Goal: Task Accomplishment & Management: Manage account settings

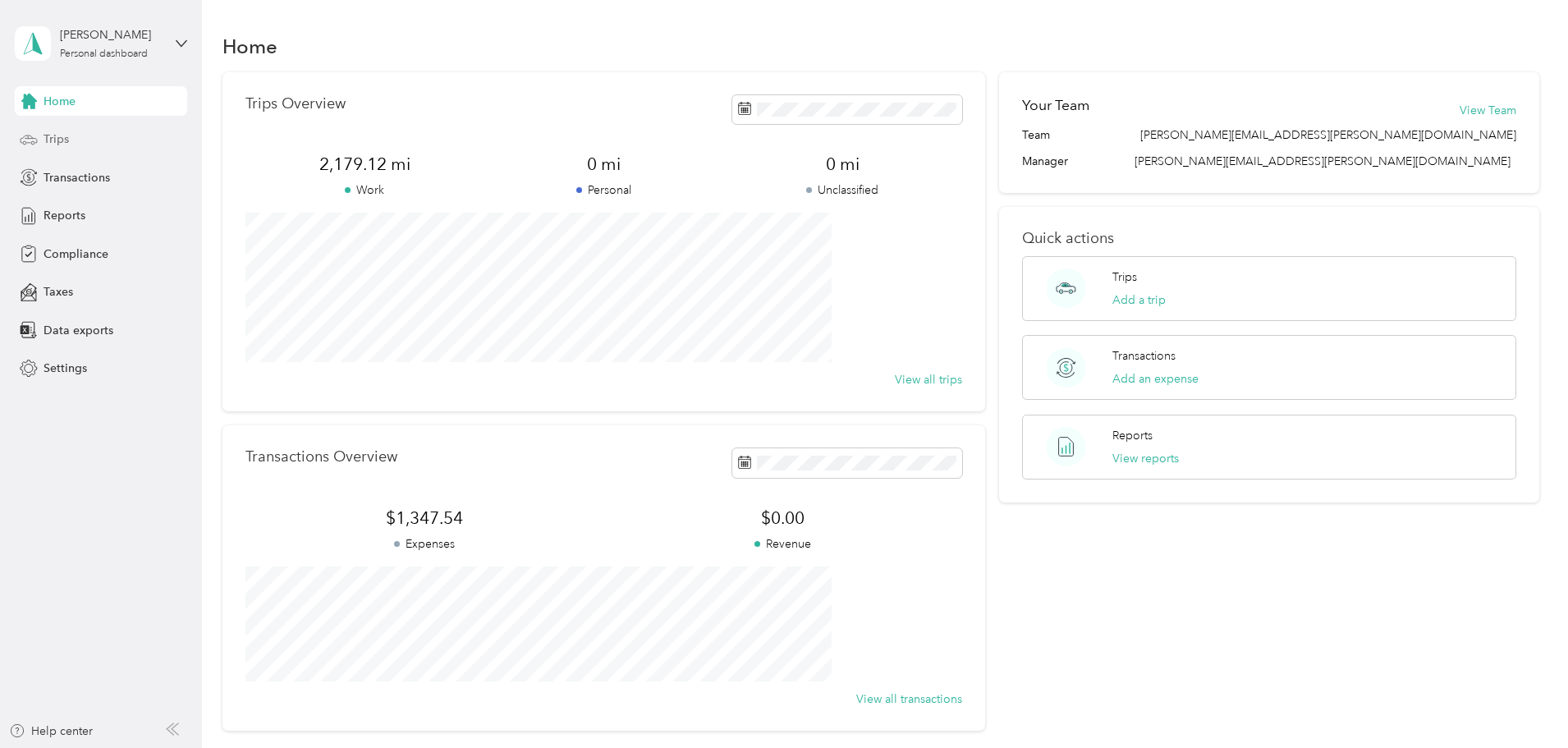
click at [48, 137] on span "Trips" at bounding box center [56, 139] width 25 height 18
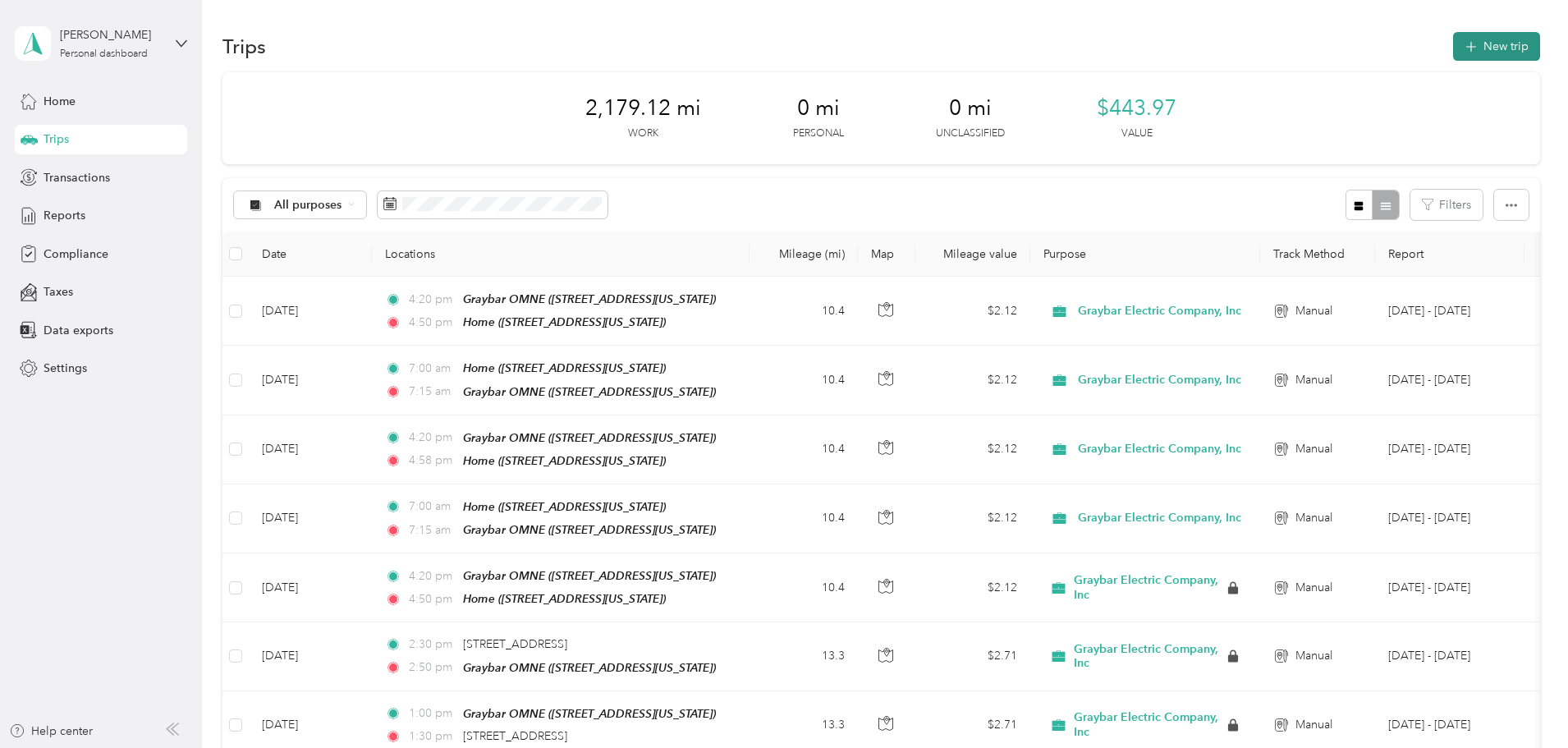
click at [1453, 39] on button "New trip" at bounding box center [1497, 46] width 87 height 28
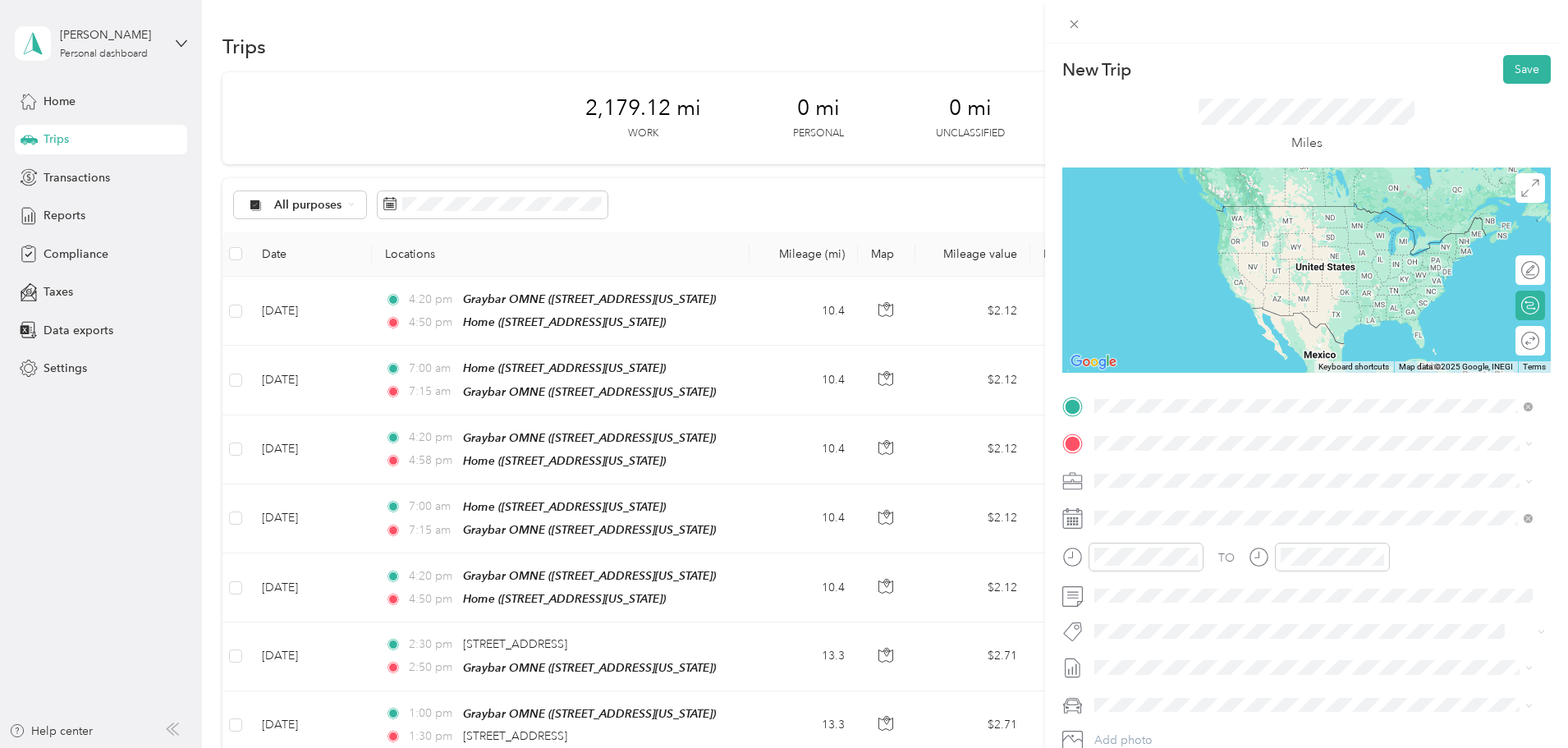
click at [1194, 472] on div "Home" at bounding box center [1208, 471] width 165 height 15
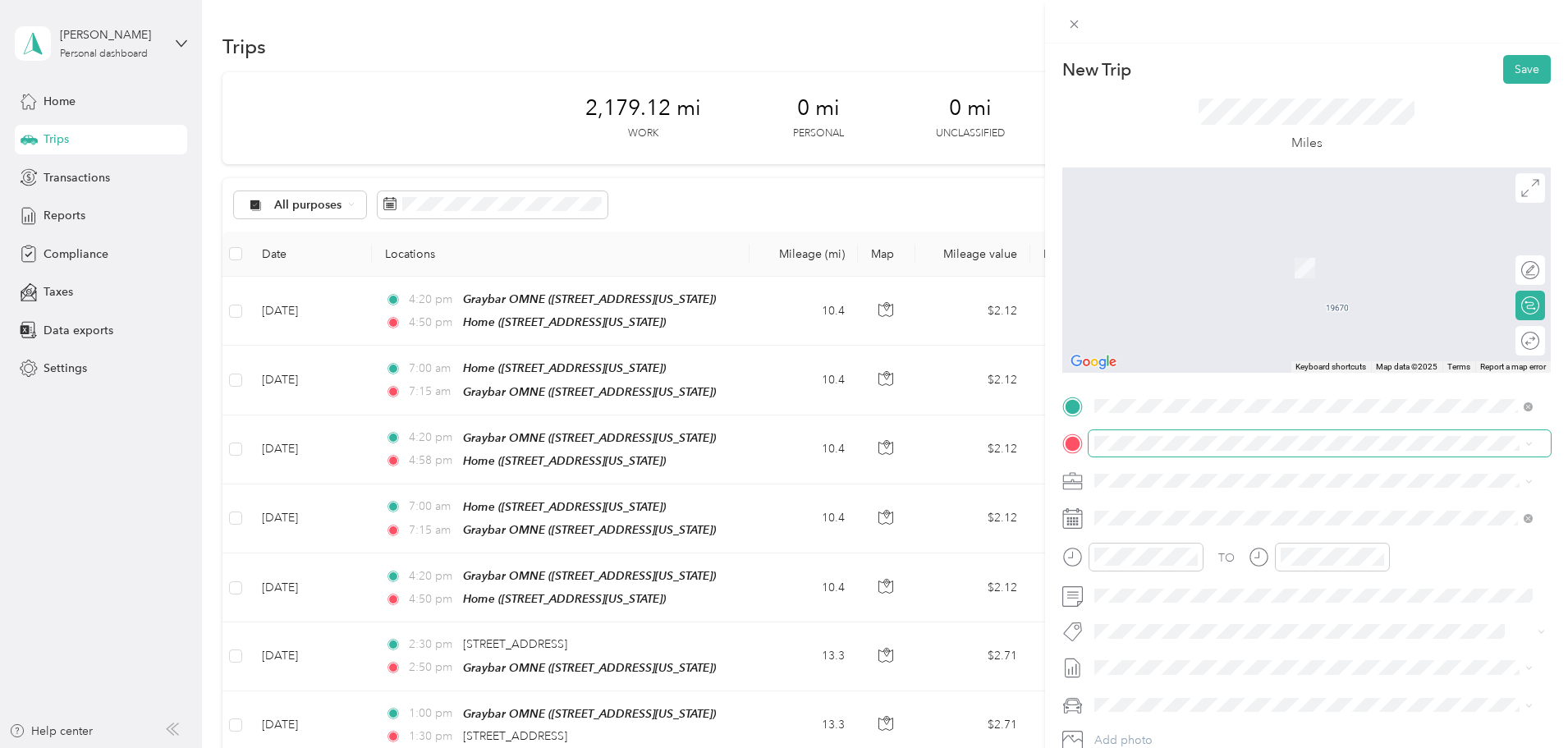
click at [1206, 434] on span at bounding box center [1320, 443] width 462 height 26
click at [1197, 525] on span "[STREET_ADDRESS][US_STATE]" at bounding box center [1208, 527] width 165 height 14
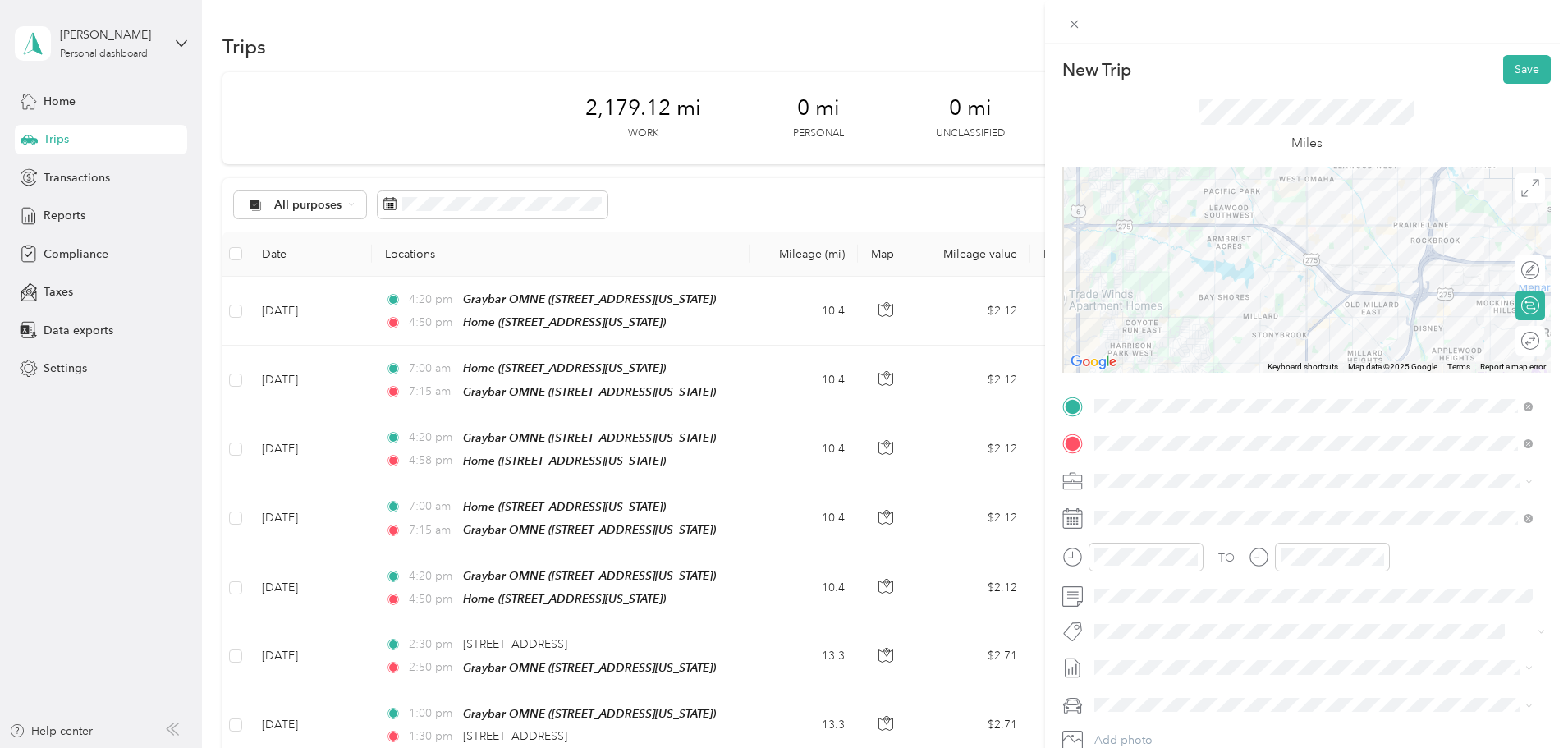
click at [1164, 333] on div at bounding box center [1307, 270] width 489 height 206
click at [1348, 463] on div "15" at bounding box center [1345, 468] width 39 height 23
drag, startPoint x: 1512, startPoint y: 64, endPoint x: 1504, endPoint y: 59, distance: 9.4
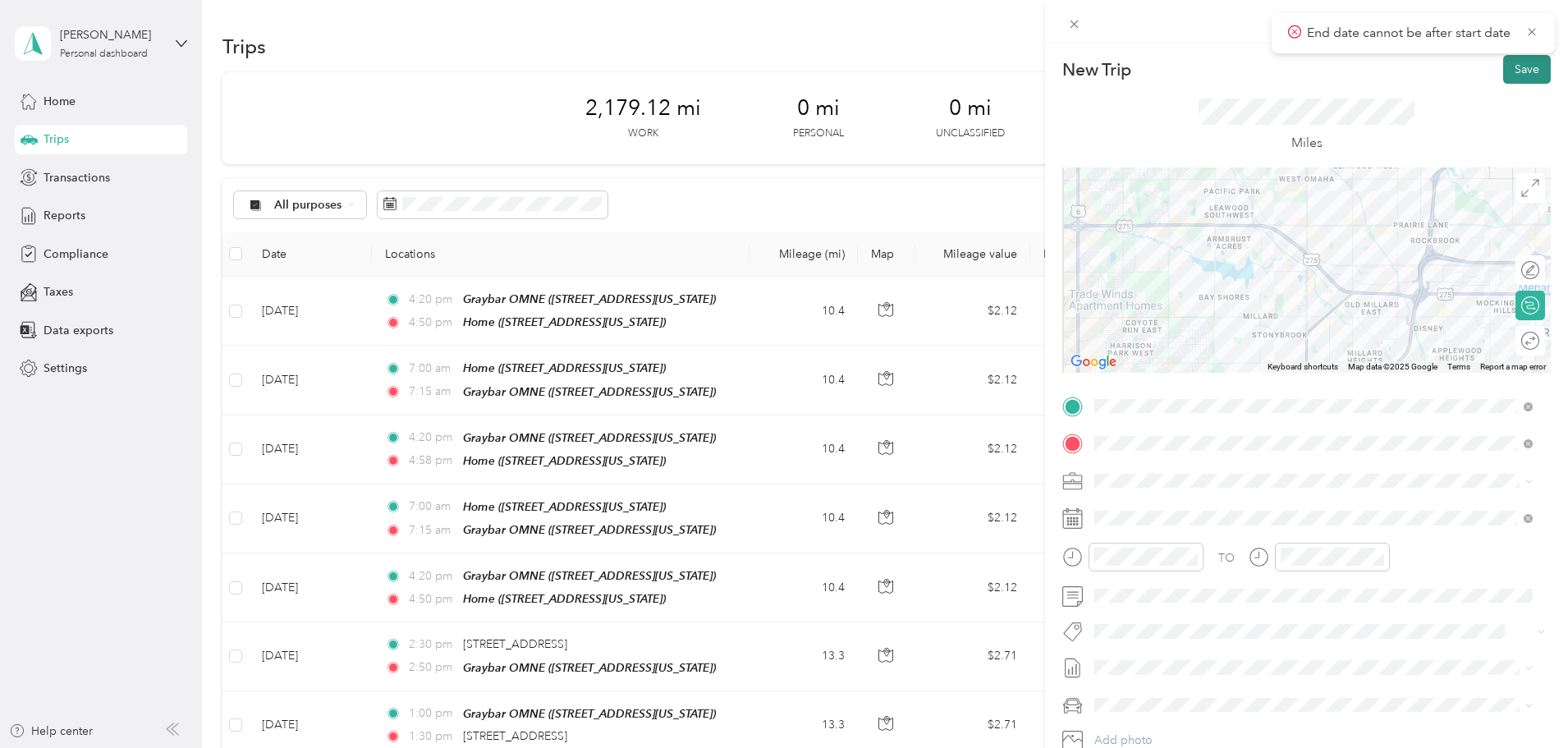
click at [1512, 63] on button "Save" at bounding box center [1527, 69] width 48 height 28
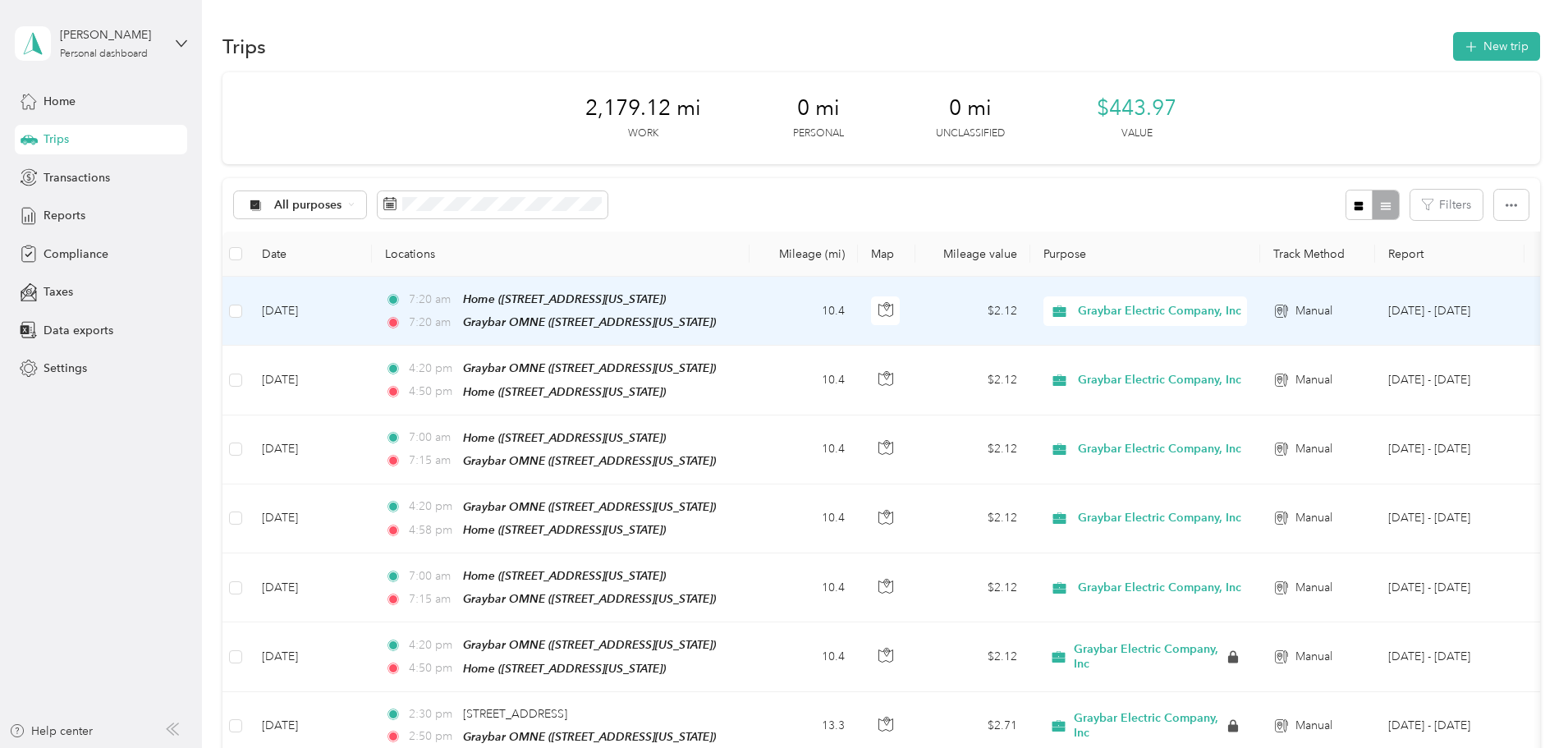
click at [858, 305] on td "10.4" at bounding box center [803, 311] width 109 height 69
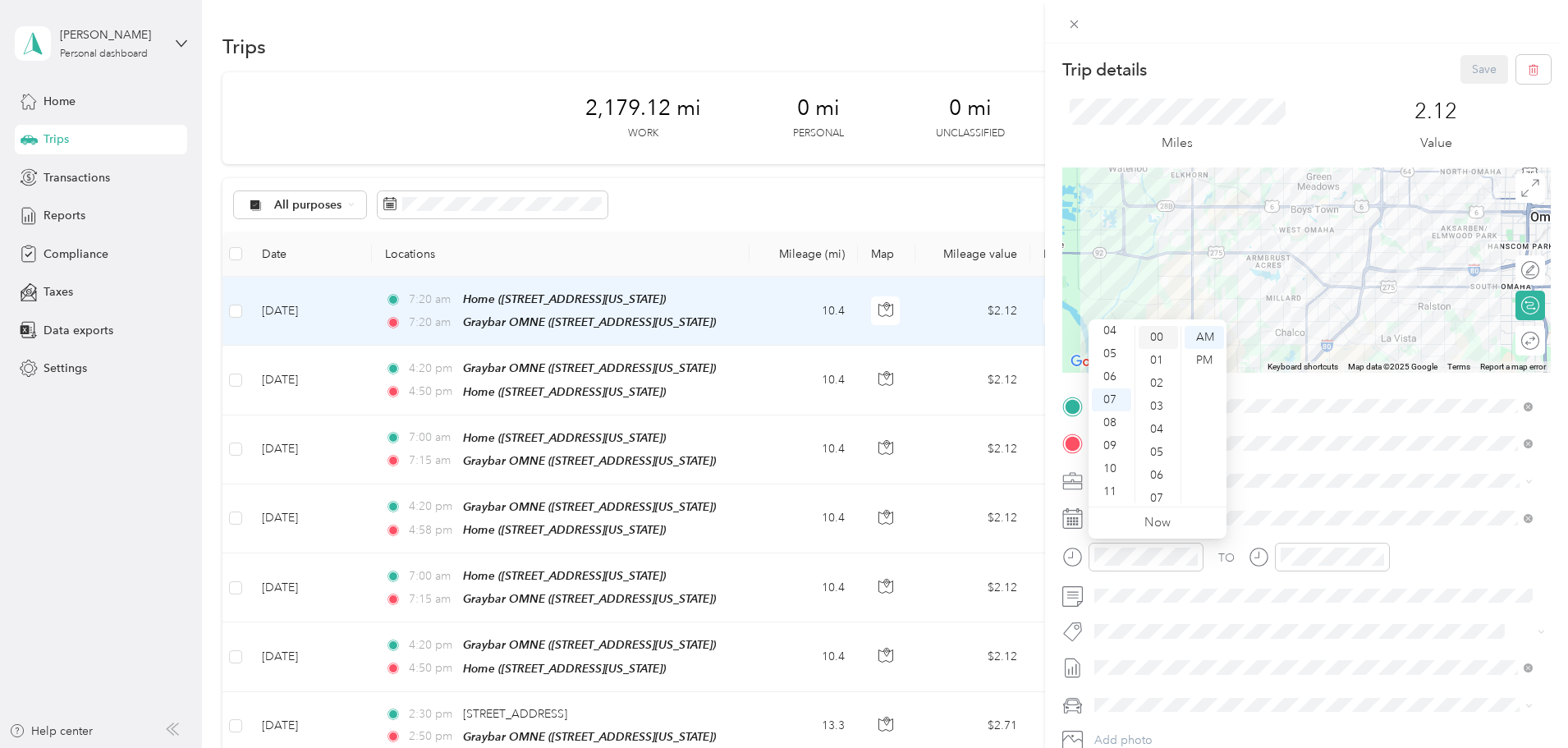
click at [1155, 335] on div "00" at bounding box center [1159, 337] width 39 height 23
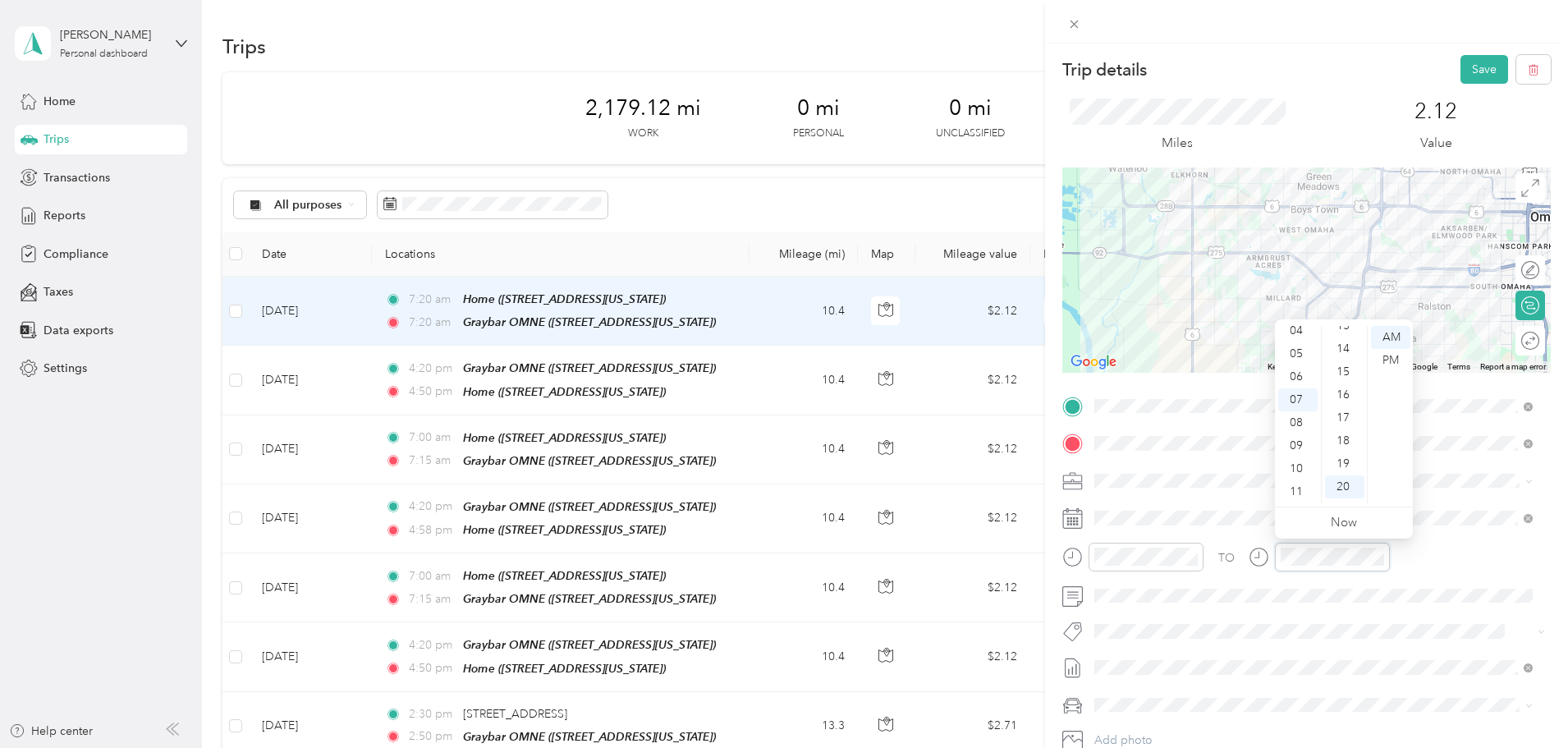
scroll to position [296, 0]
click at [1347, 380] on div "15" at bounding box center [1345, 386] width 39 height 23
click at [1464, 61] on button "Save" at bounding box center [1485, 69] width 48 height 28
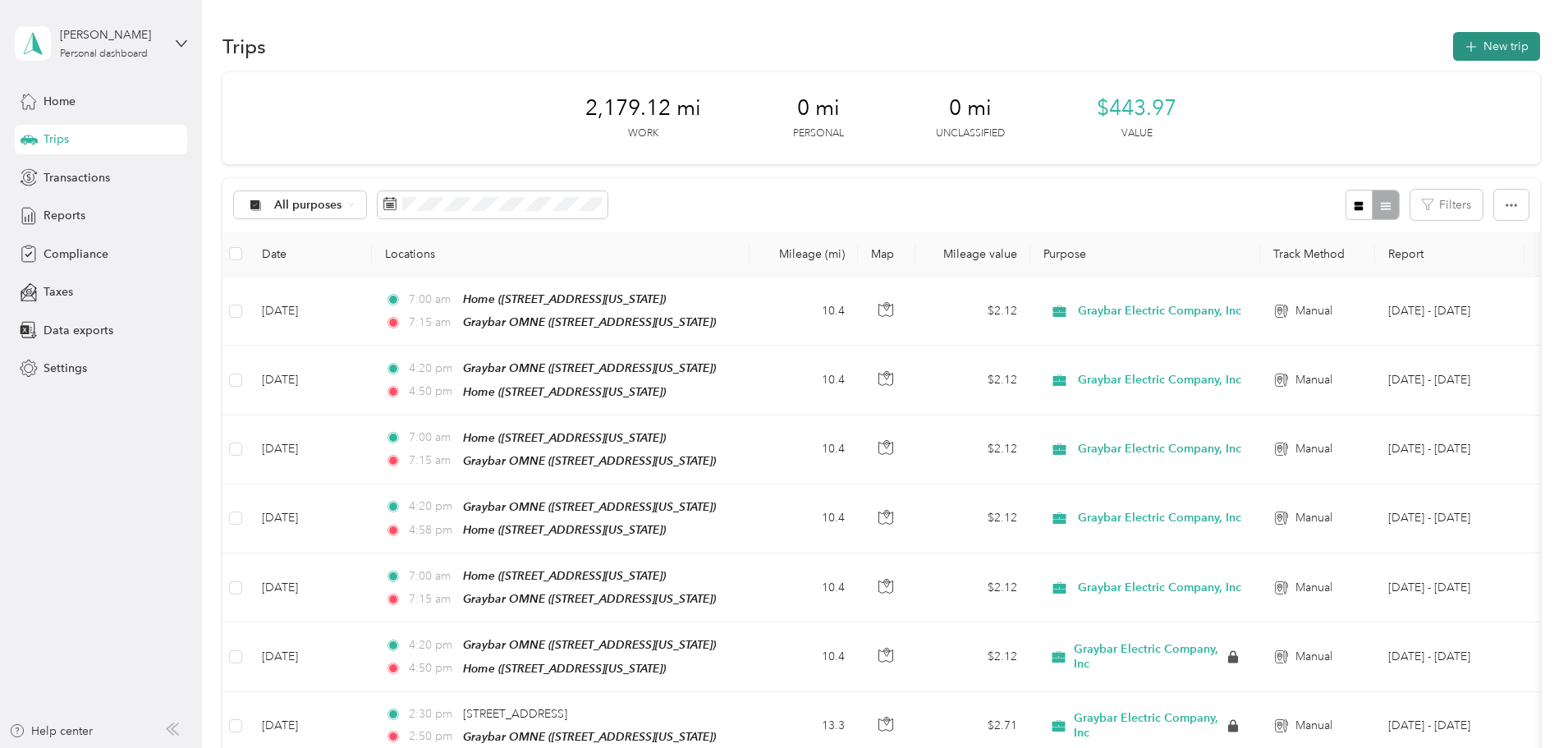
click at [1453, 40] on button "New trip" at bounding box center [1497, 46] width 87 height 28
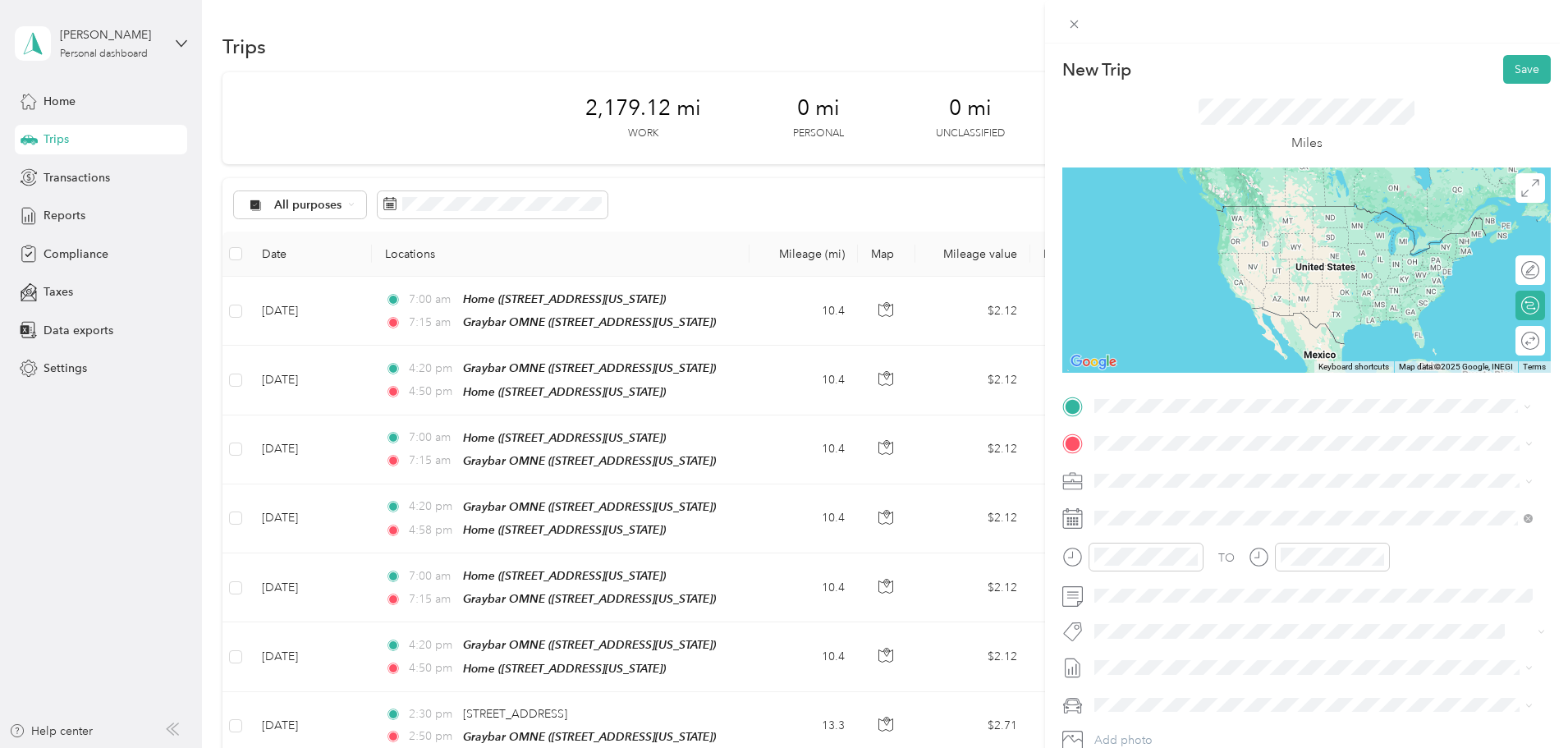
click at [1176, 473] on strong "Graybar OMNE" at bounding box center [1167, 471] width 84 height 15
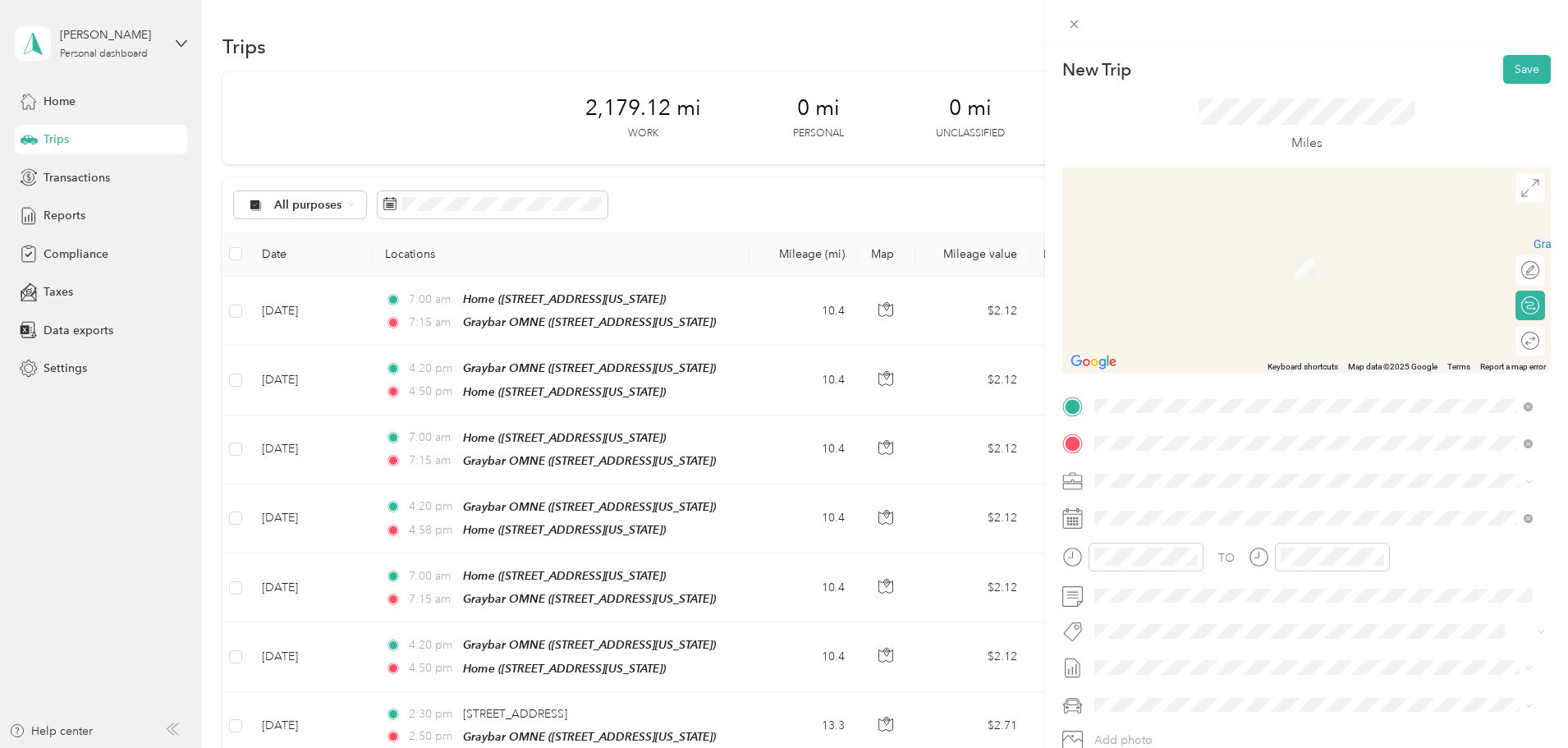
click at [1169, 508] on div "Home" at bounding box center [1208, 507] width 165 height 15
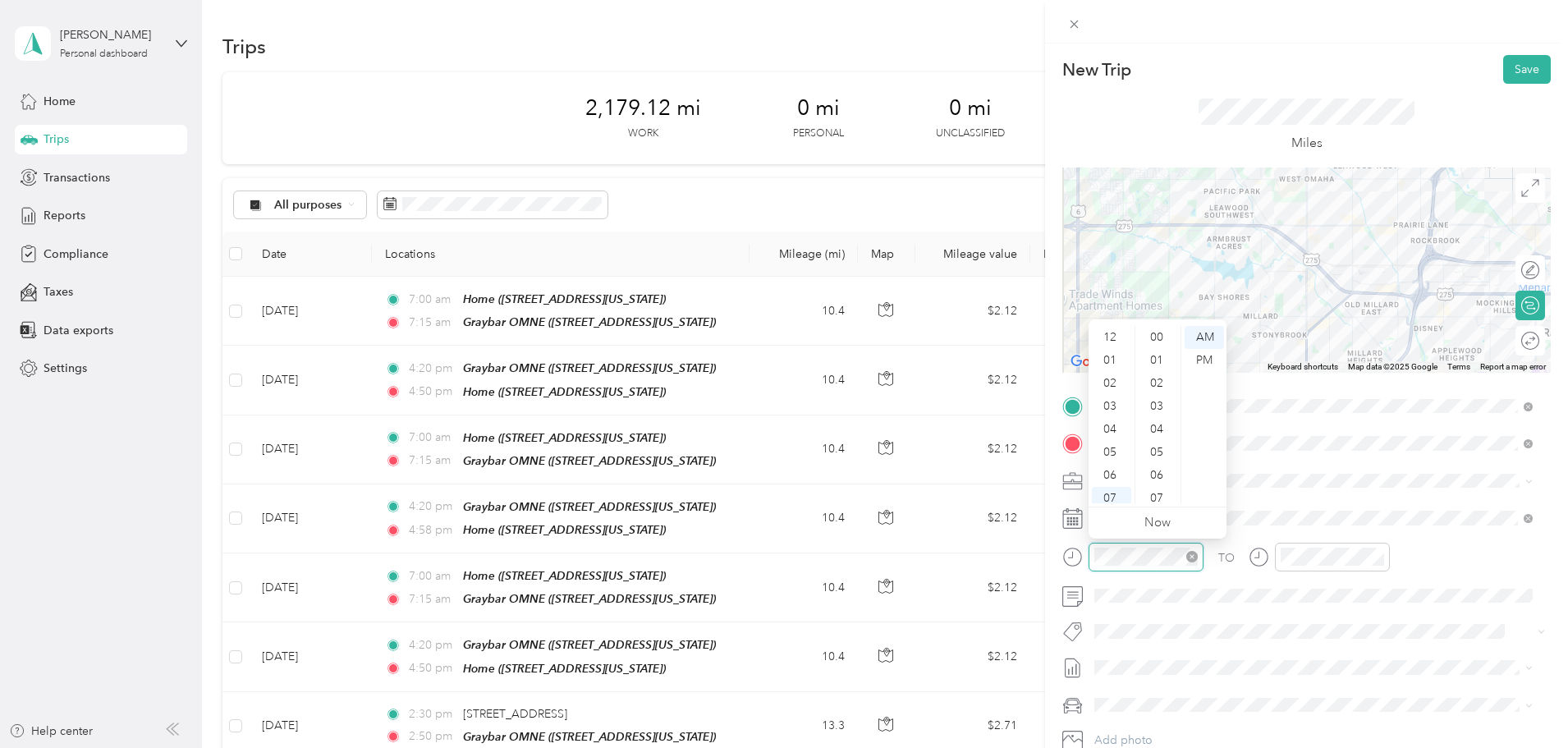
scroll to position [99, 0]
click at [1107, 325] on div "12 01 02 03 04 05 06 07 08 09 10 11 00 01 02 03 04 05 06 07 08 09 10 11 12 13 1…" at bounding box center [1158, 415] width 138 height 184
click at [1110, 335] on div "04" at bounding box center [1112, 330] width 39 height 23
click at [1210, 362] on div "PM" at bounding box center [1205, 359] width 39 height 23
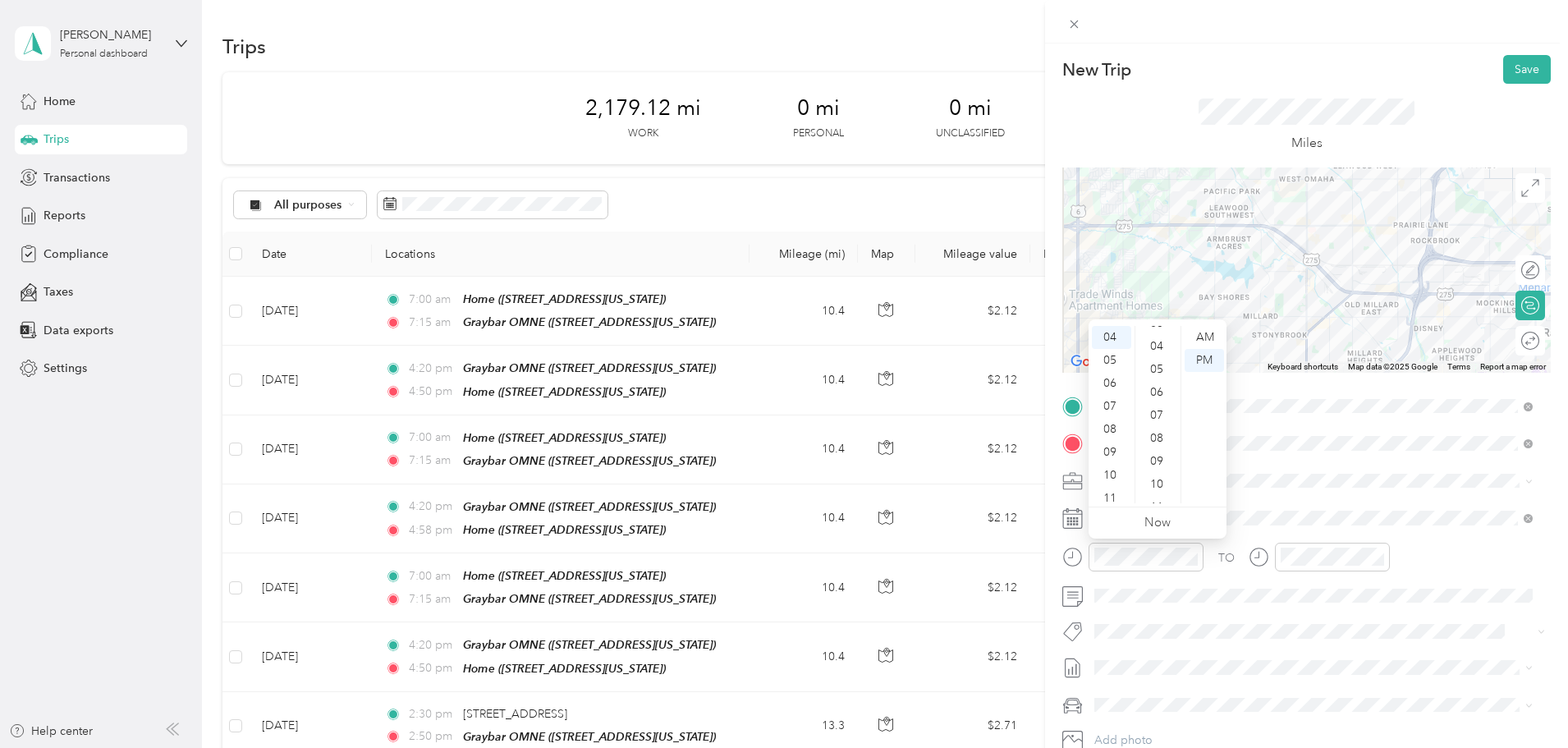
scroll to position [247, 0]
click at [1159, 439] on div "15" at bounding box center [1159, 435] width 39 height 23
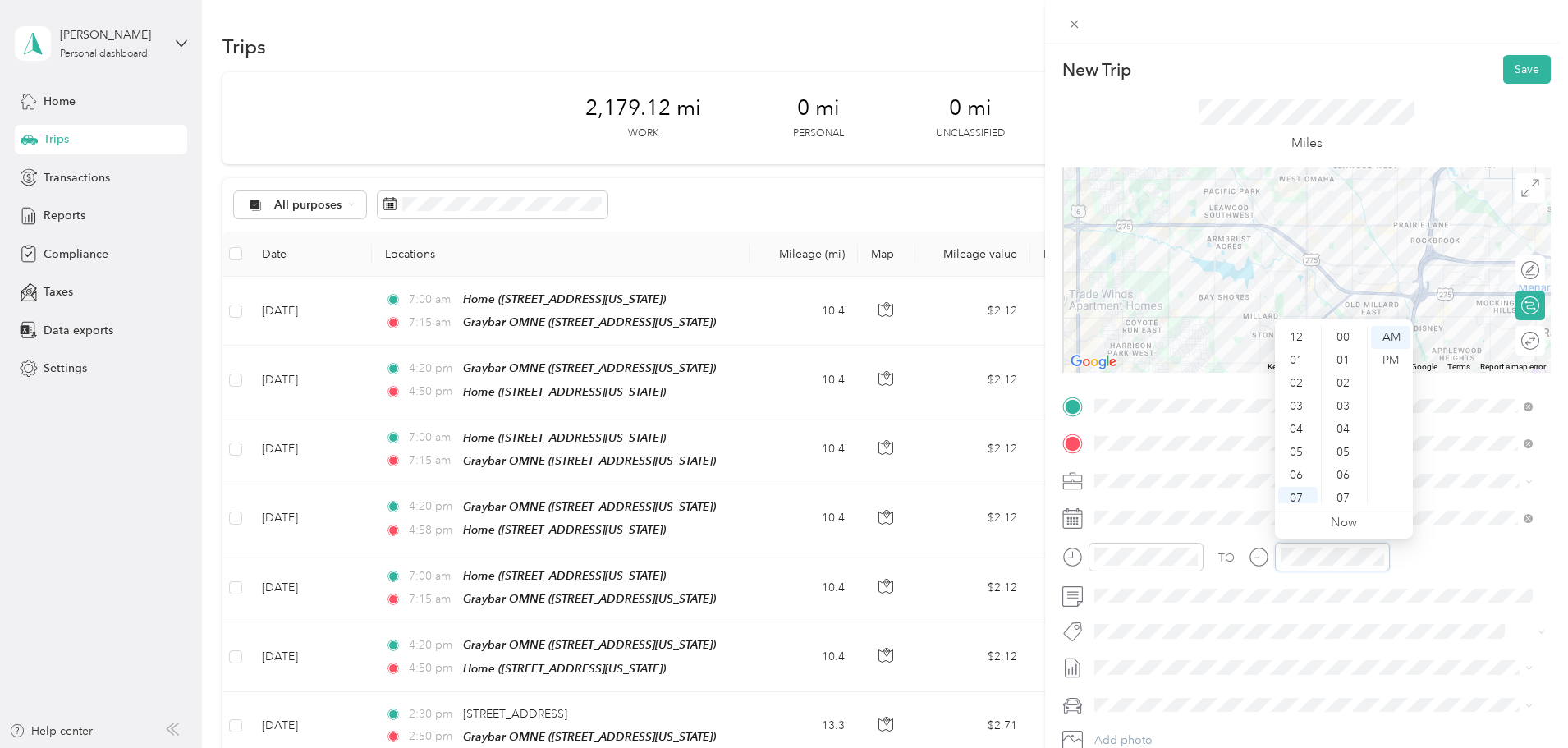
scroll to position [99, 0]
click at [1300, 335] on div "04" at bounding box center [1298, 330] width 39 height 23
click at [1400, 358] on div "PM" at bounding box center [1391, 359] width 39 height 23
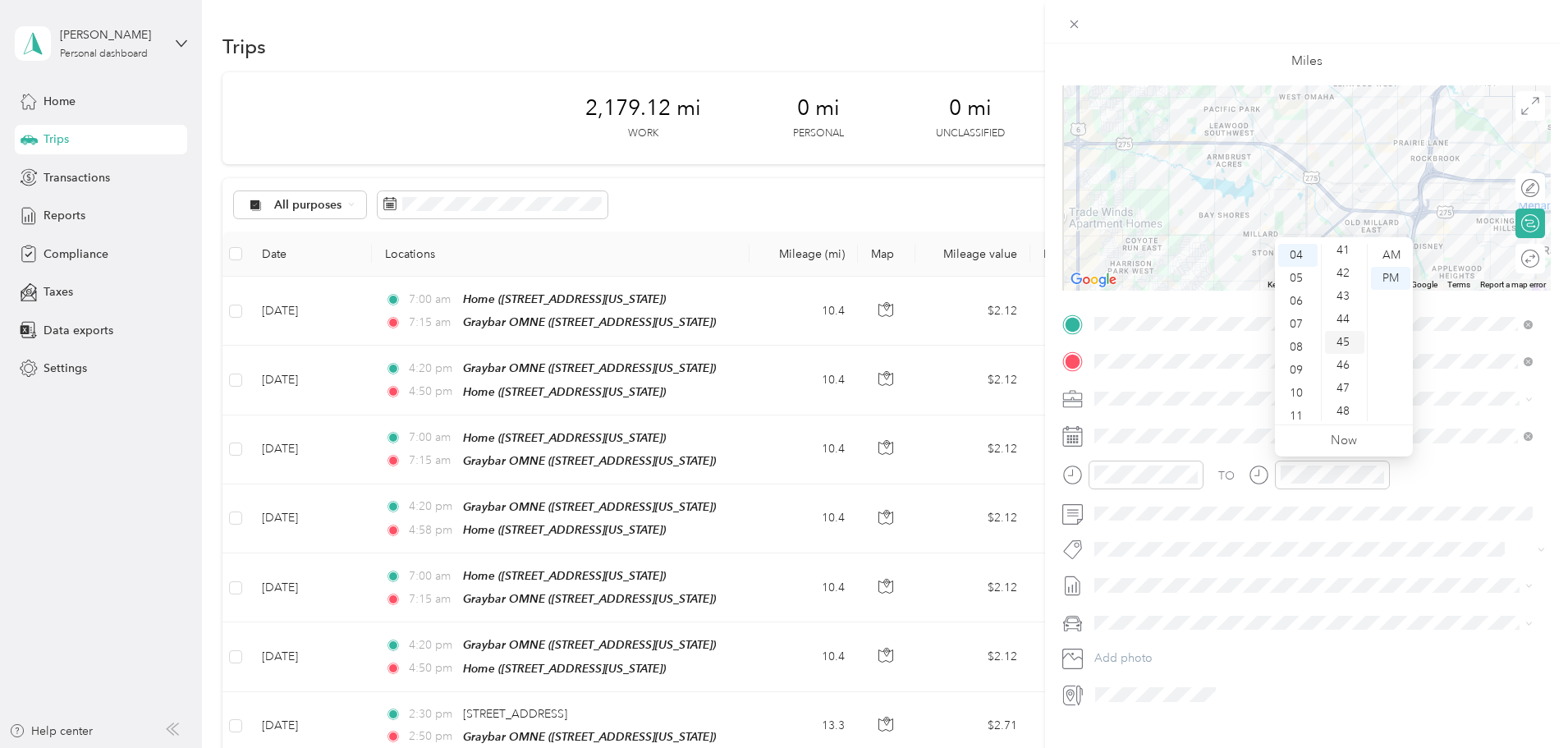
scroll to position [975, 0]
click at [1343, 315] on div "45" at bounding box center [1345, 313] width 39 height 23
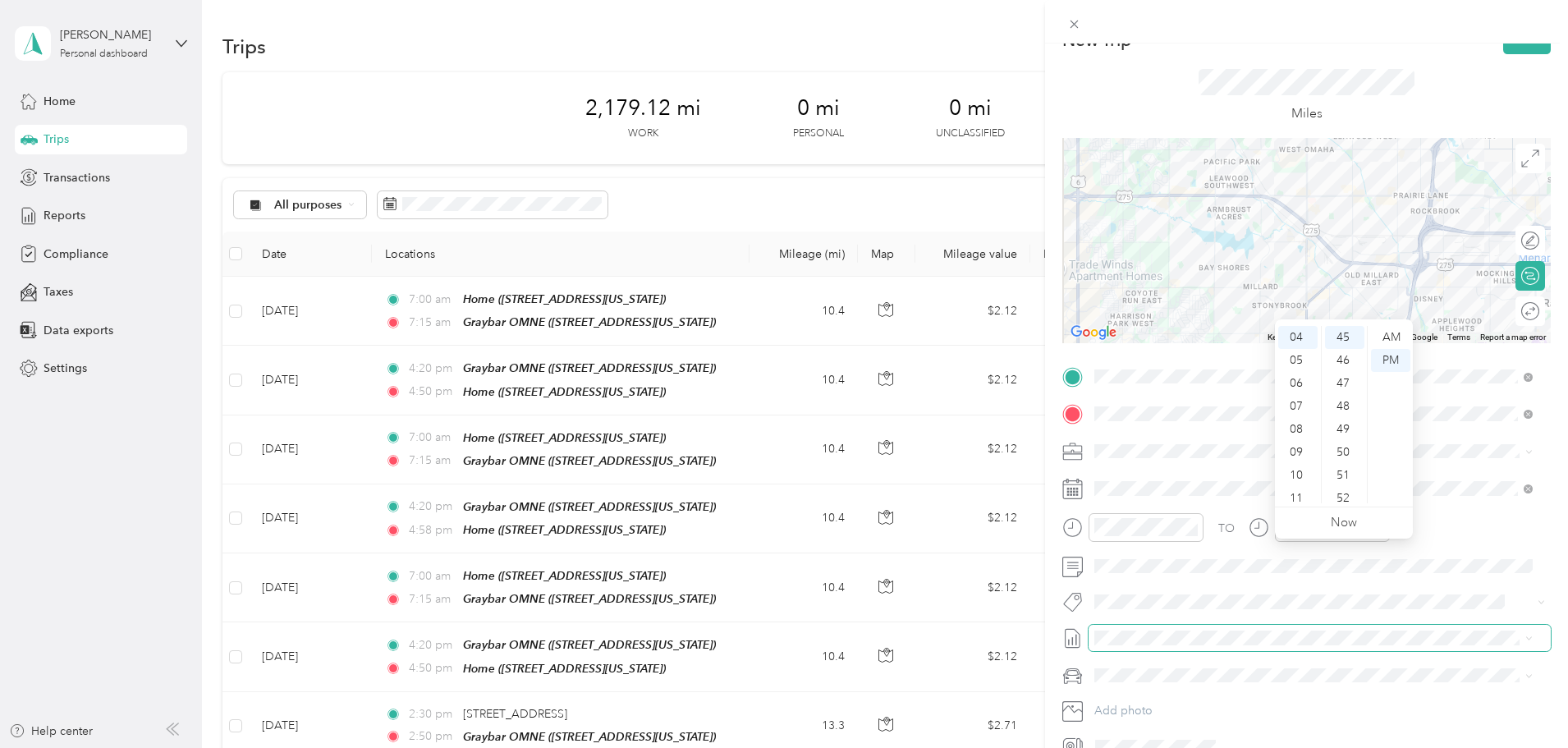
scroll to position [0, 0]
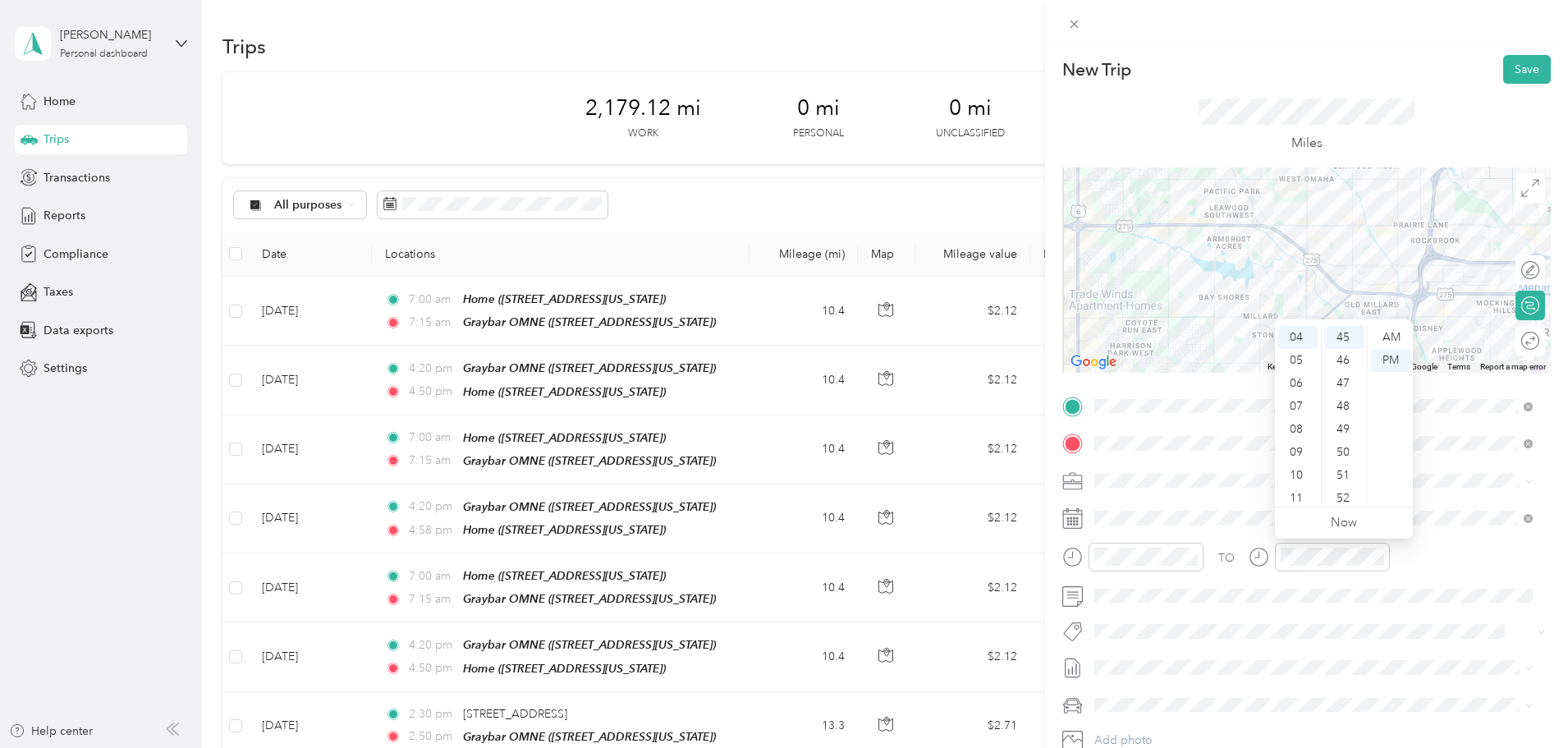
drag, startPoint x: 1412, startPoint y: 608, endPoint x: 1445, endPoint y: 617, distance: 34.2
click at [1409, 610] on div "TO Add photo" at bounding box center [1307, 591] width 489 height 397
click at [1517, 70] on button "Save" at bounding box center [1527, 69] width 48 height 28
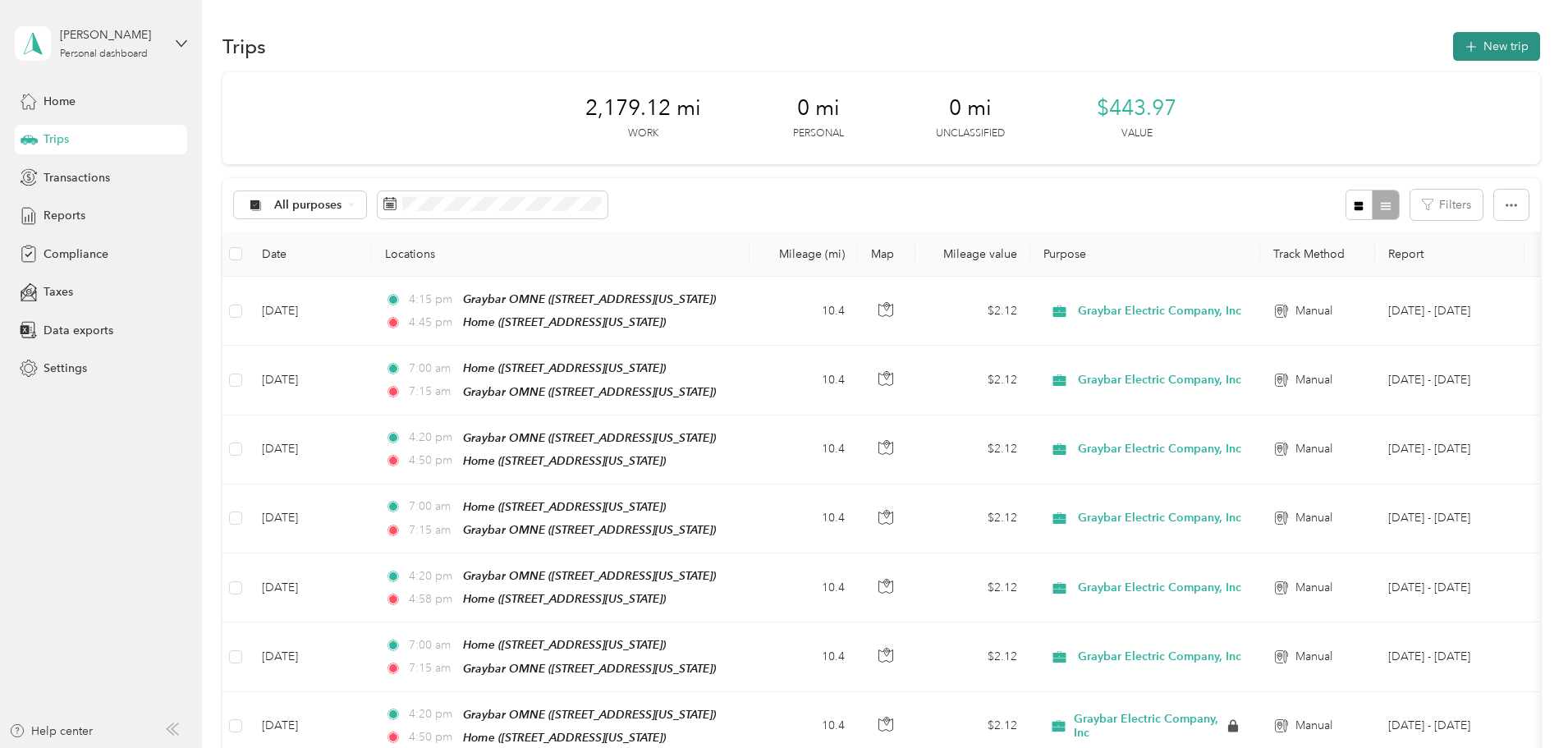
click at [1453, 38] on button "New trip" at bounding box center [1497, 46] width 87 height 28
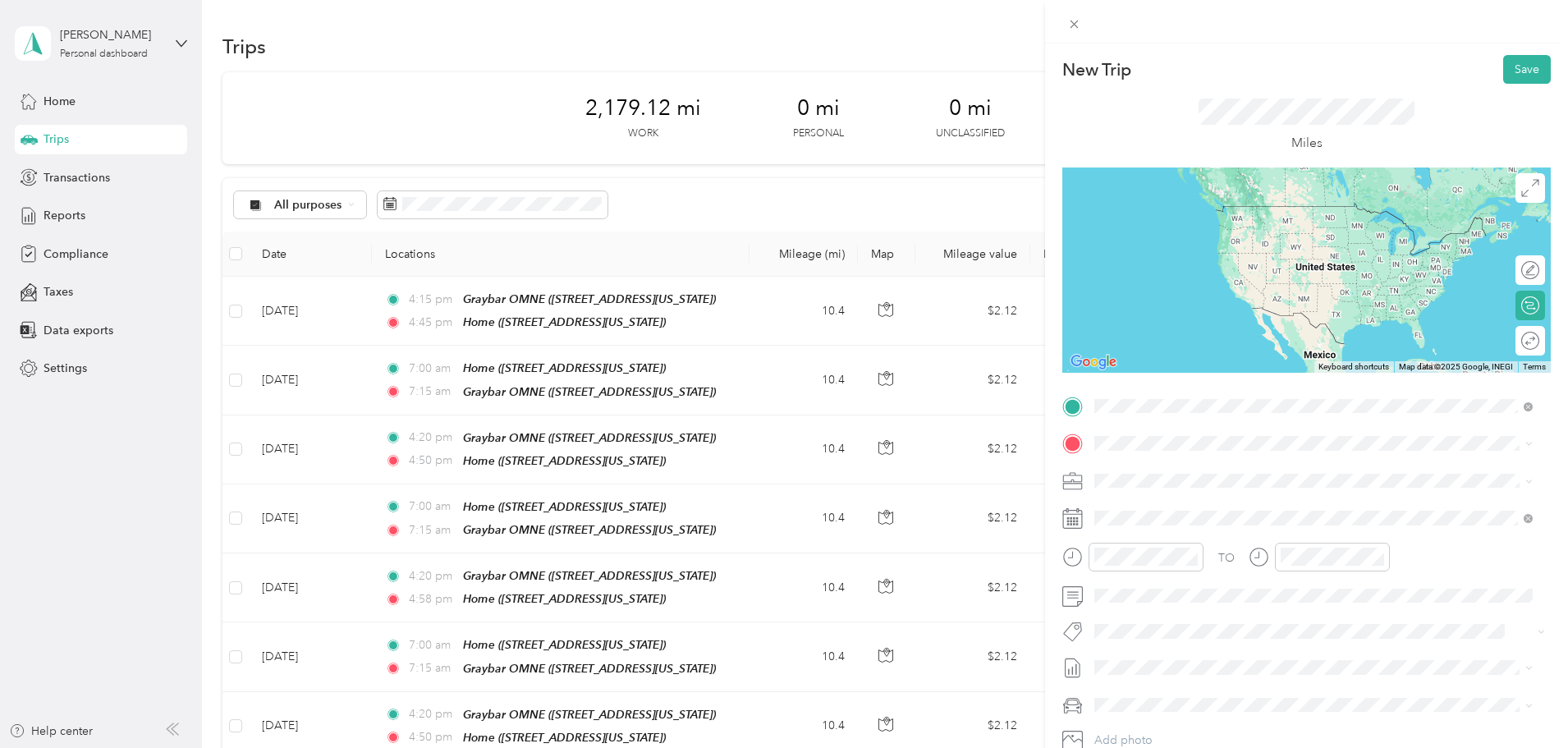
click at [1189, 474] on strong "Graybar OMNE" at bounding box center [1167, 471] width 84 height 15
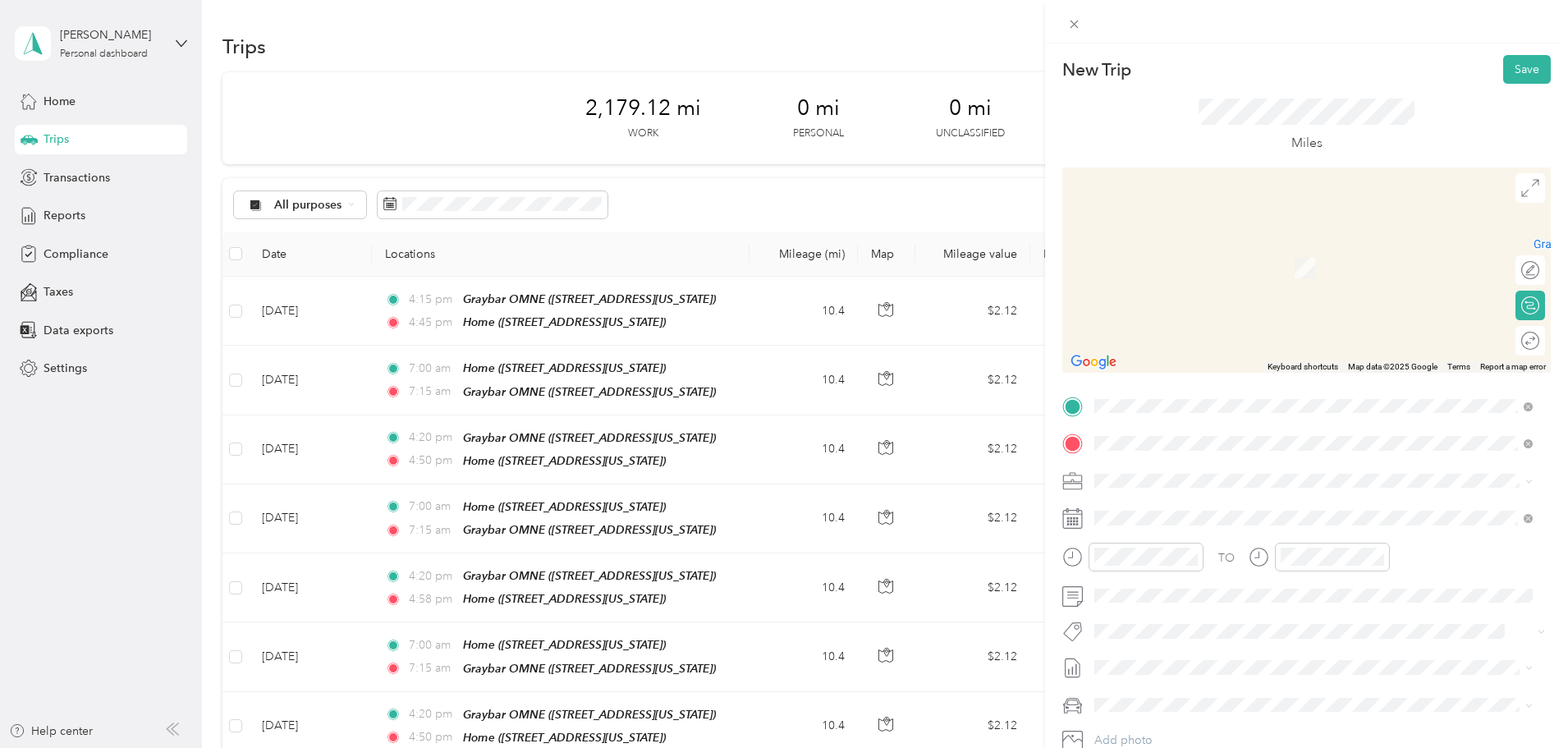
click at [1185, 505] on span "[STREET_ADDRESS][US_STATE]" at bounding box center [1208, 502] width 165 height 15
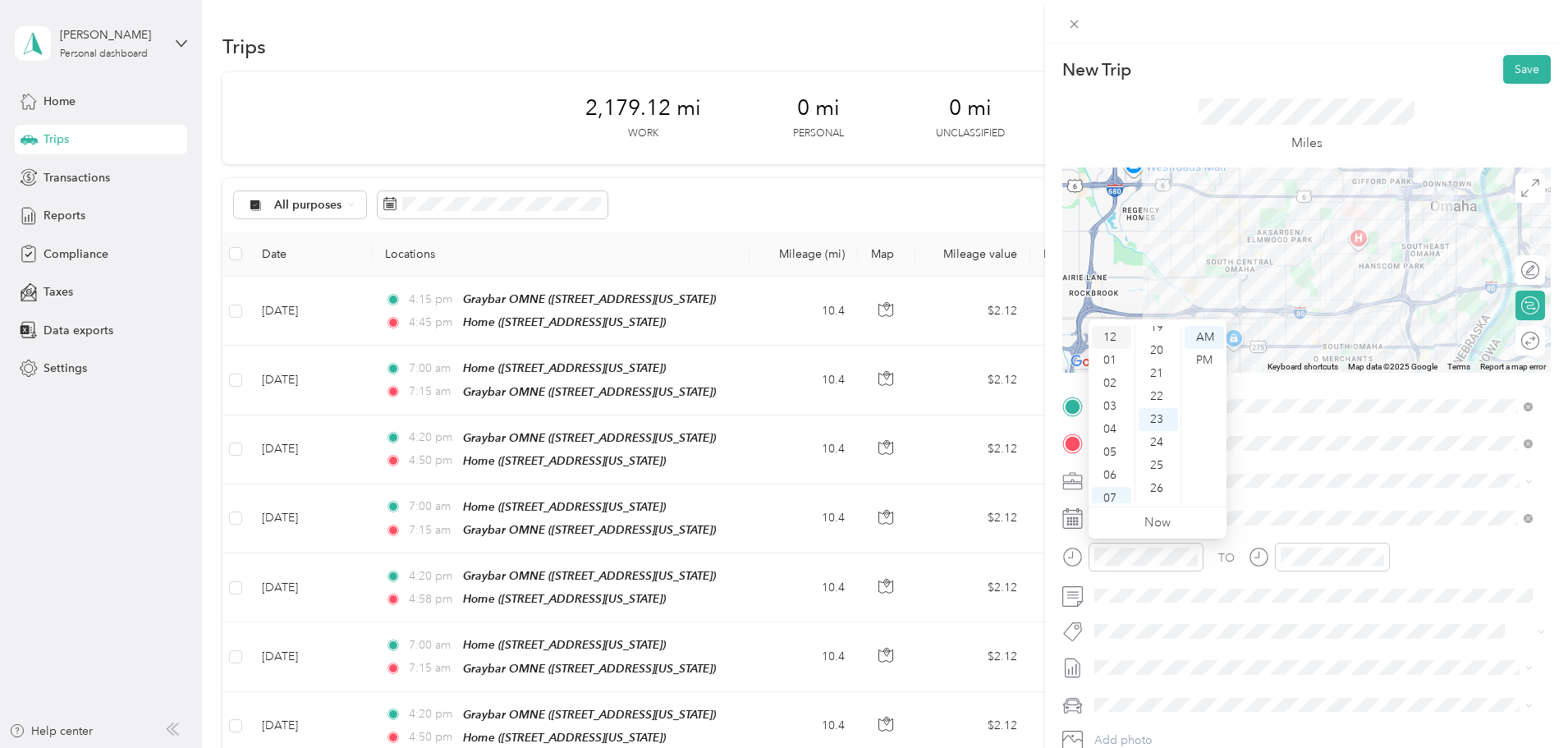
click at [1107, 331] on div "12" at bounding box center [1112, 337] width 39 height 23
click at [1199, 358] on div "PM" at bounding box center [1205, 359] width 39 height 23
click at [1157, 335] on div "23" at bounding box center [1159, 337] width 39 height 23
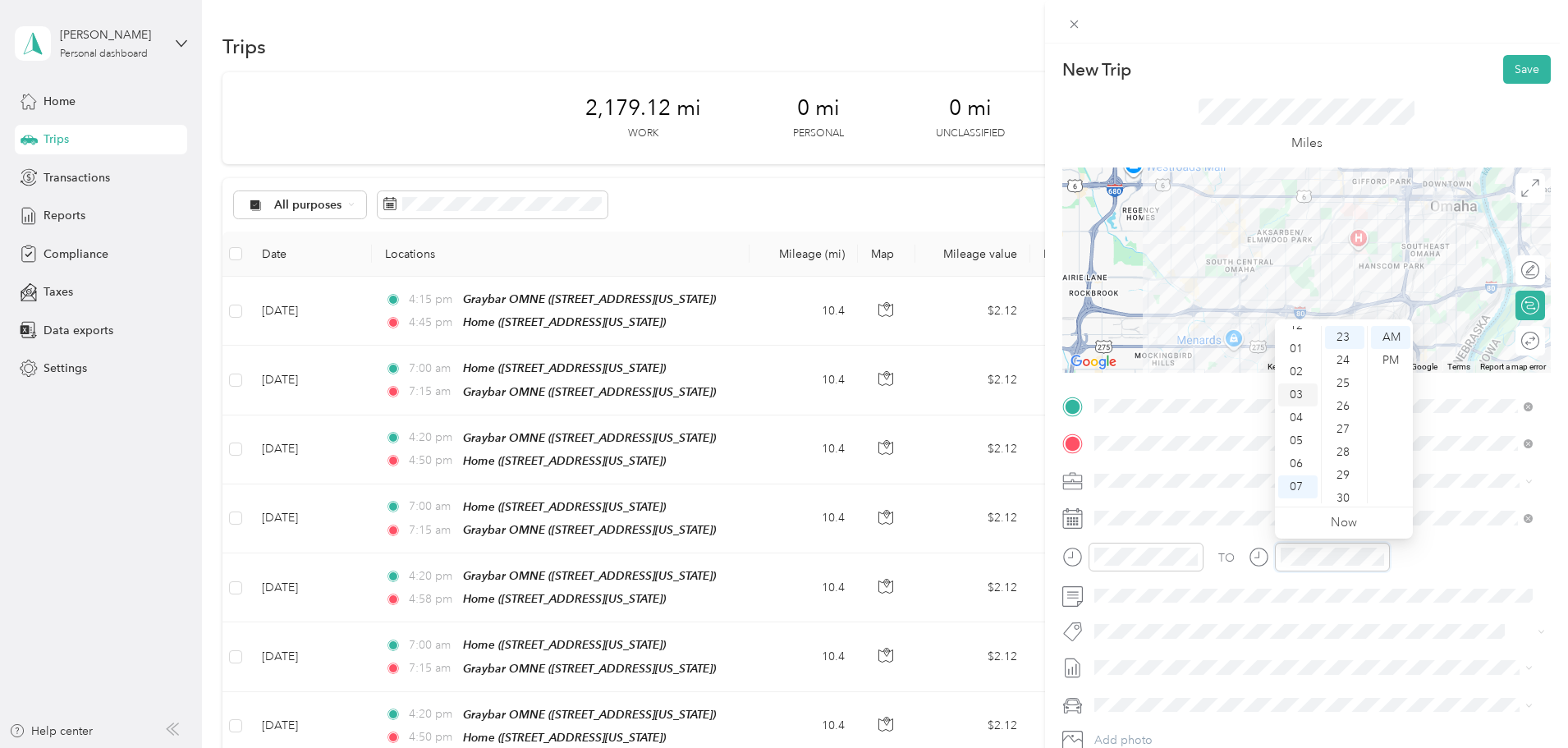
scroll to position [0, 0]
click at [1295, 337] on div "12" at bounding box center [1298, 337] width 39 height 23
click at [1346, 431] on div "45" at bounding box center [1345, 432] width 39 height 23
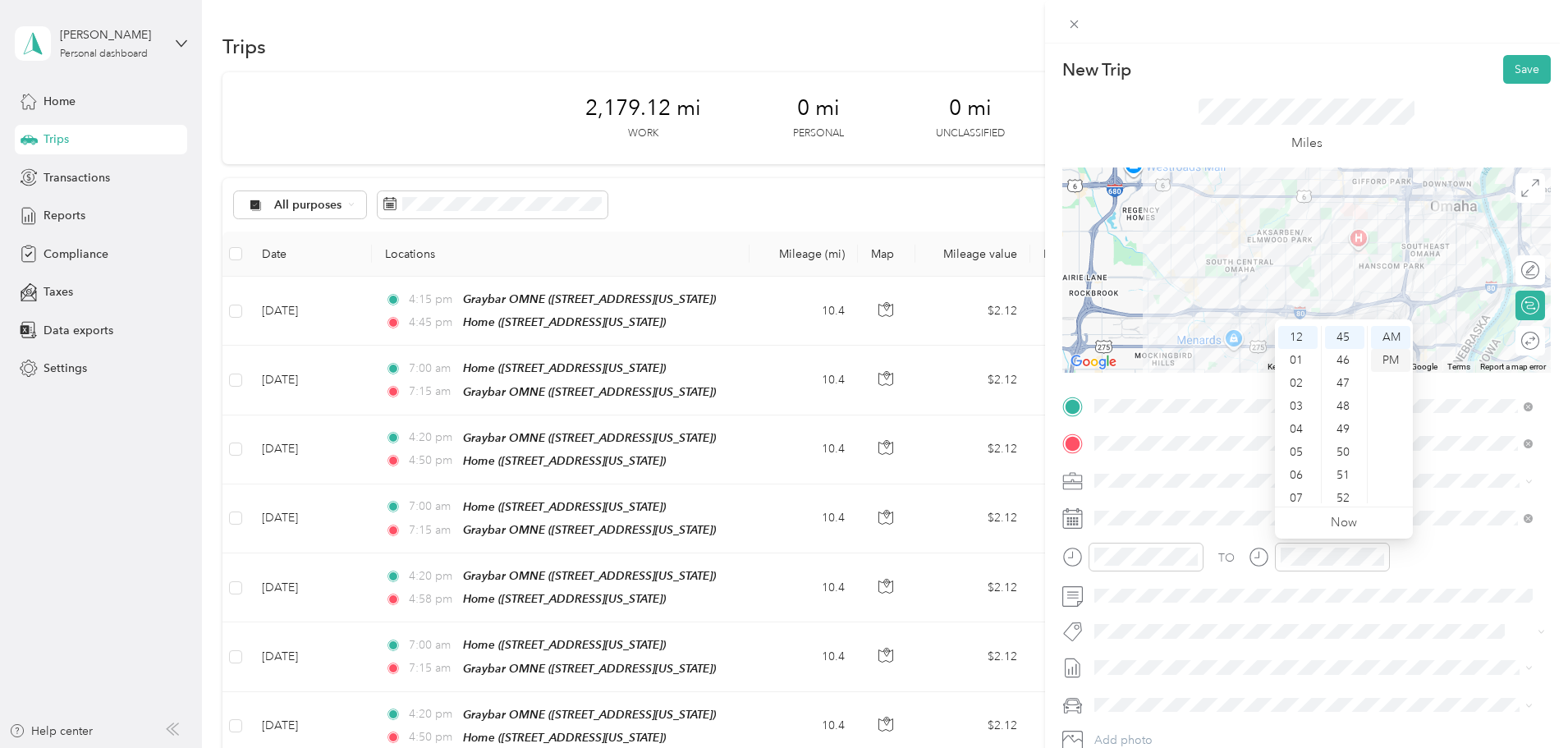
click at [1390, 356] on div "PM" at bounding box center [1391, 359] width 39 height 23
click at [1501, 44] on div "New Trip Save This trip cannot be edited because it is either under review, app…" at bounding box center [1307, 417] width 523 height 748
click at [1507, 67] on button "Save" at bounding box center [1527, 69] width 48 height 28
click at [1512, 72] on button "Save" at bounding box center [1527, 69] width 48 height 28
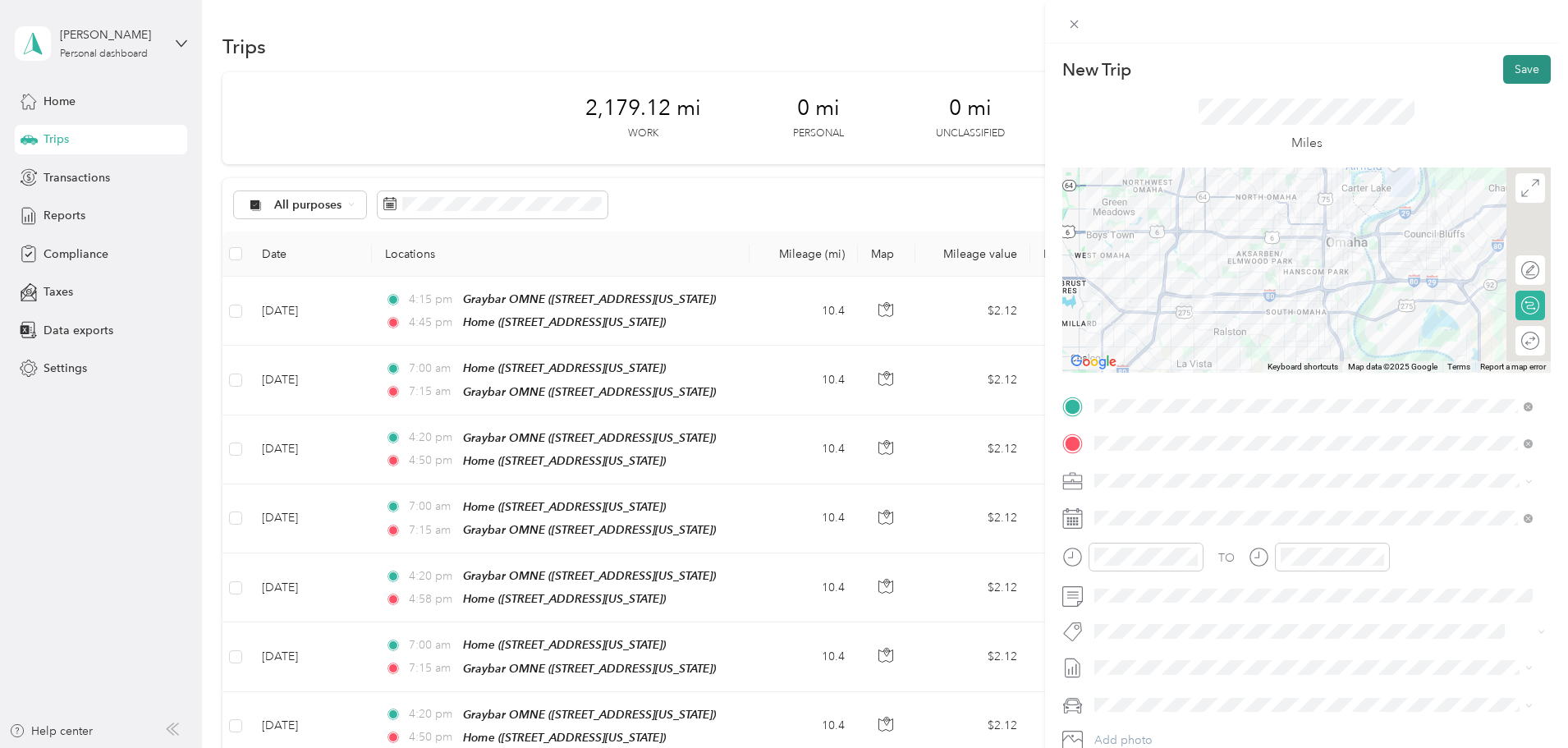
click at [1514, 70] on button "Save" at bounding box center [1527, 69] width 48 height 28
click at [1504, 63] on button "Save" at bounding box center [1527, 69] width 48 height 28
click at [1503, 67] on button "Save" at bounding box center [1527, 69] width 48 height 28
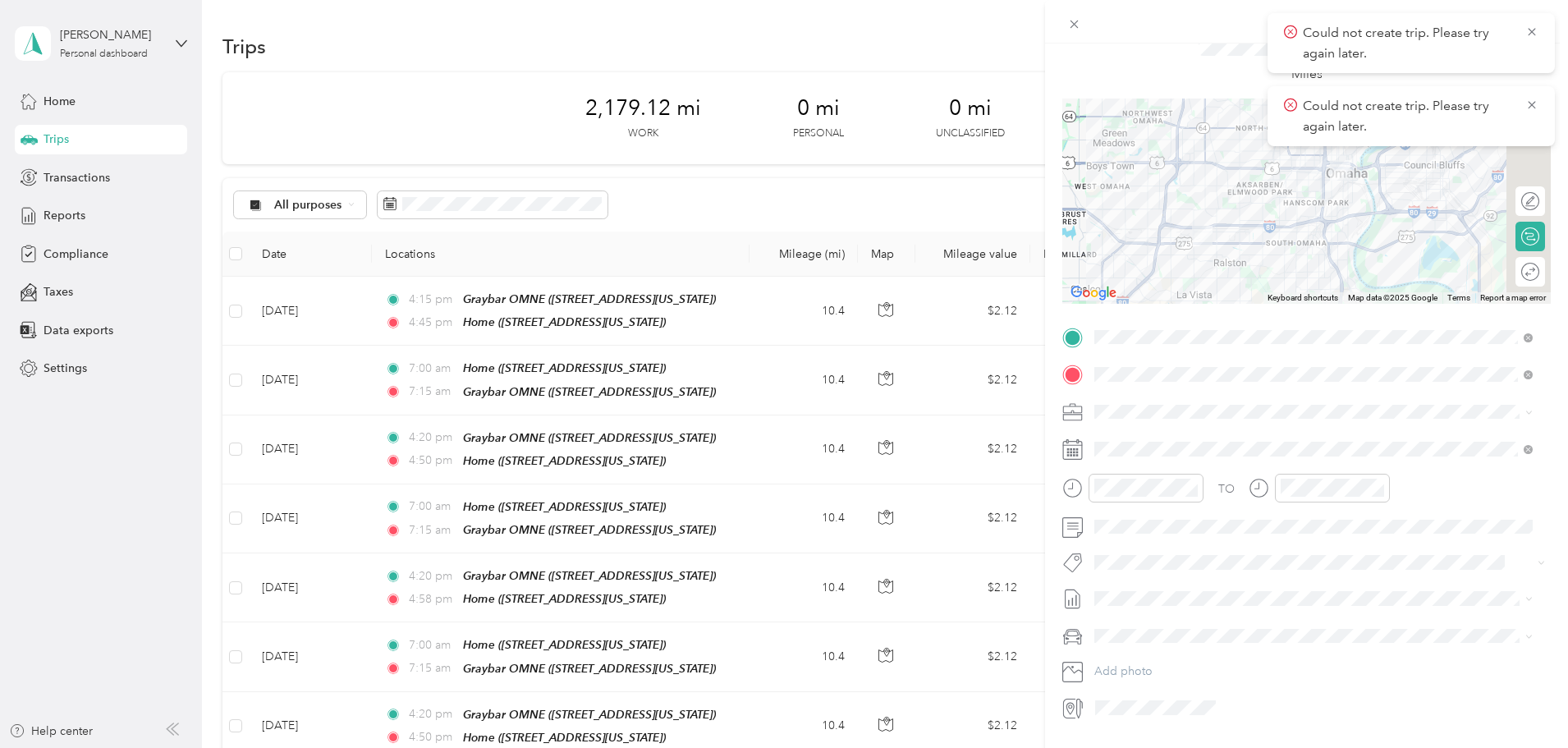
scroll to position [0, 0]
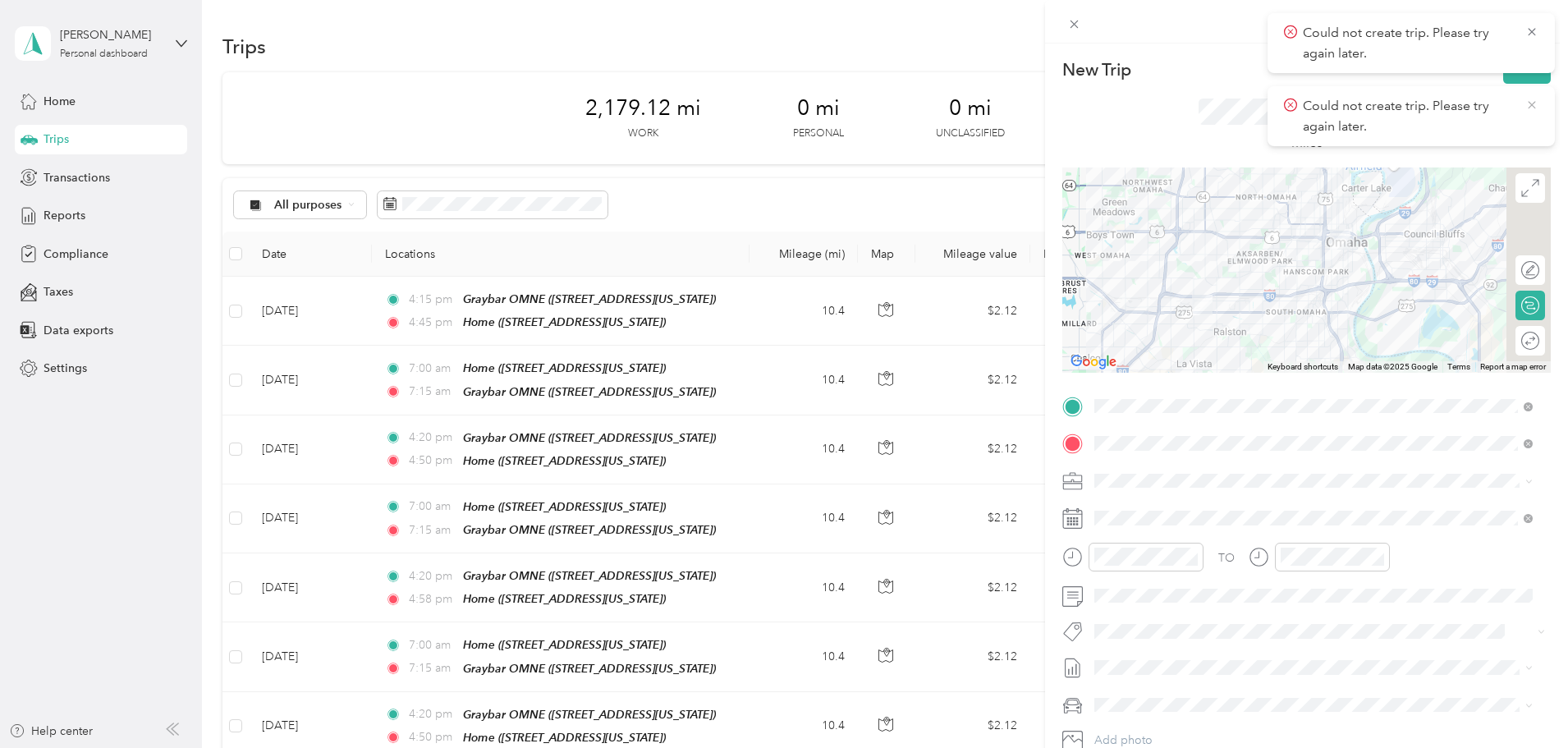
click at [1526, 103] on icon at bounding box center [1532, 105] width 13 height 15
click at [1532, 32] on icon at bounding box center [1532, 32] width 8 height 8
click at [68, 104] on div "New Trip Save This trip cannot be edited because it is either under review, app…" at bounding box center [784, 374] width 1568 height 748
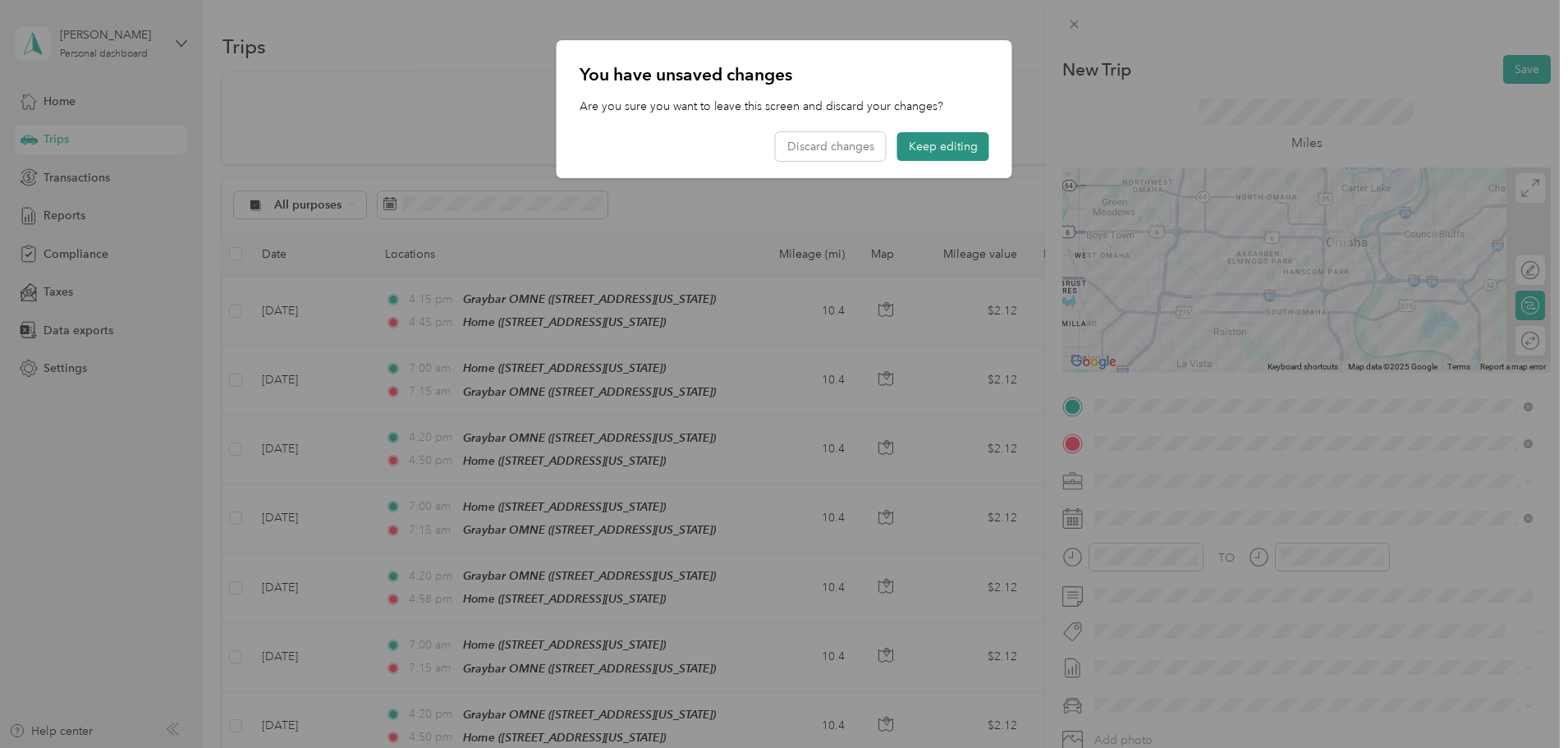
click at [957, 149] on button "Keep editing" at bounding box center [943, 146] width 92 height 28
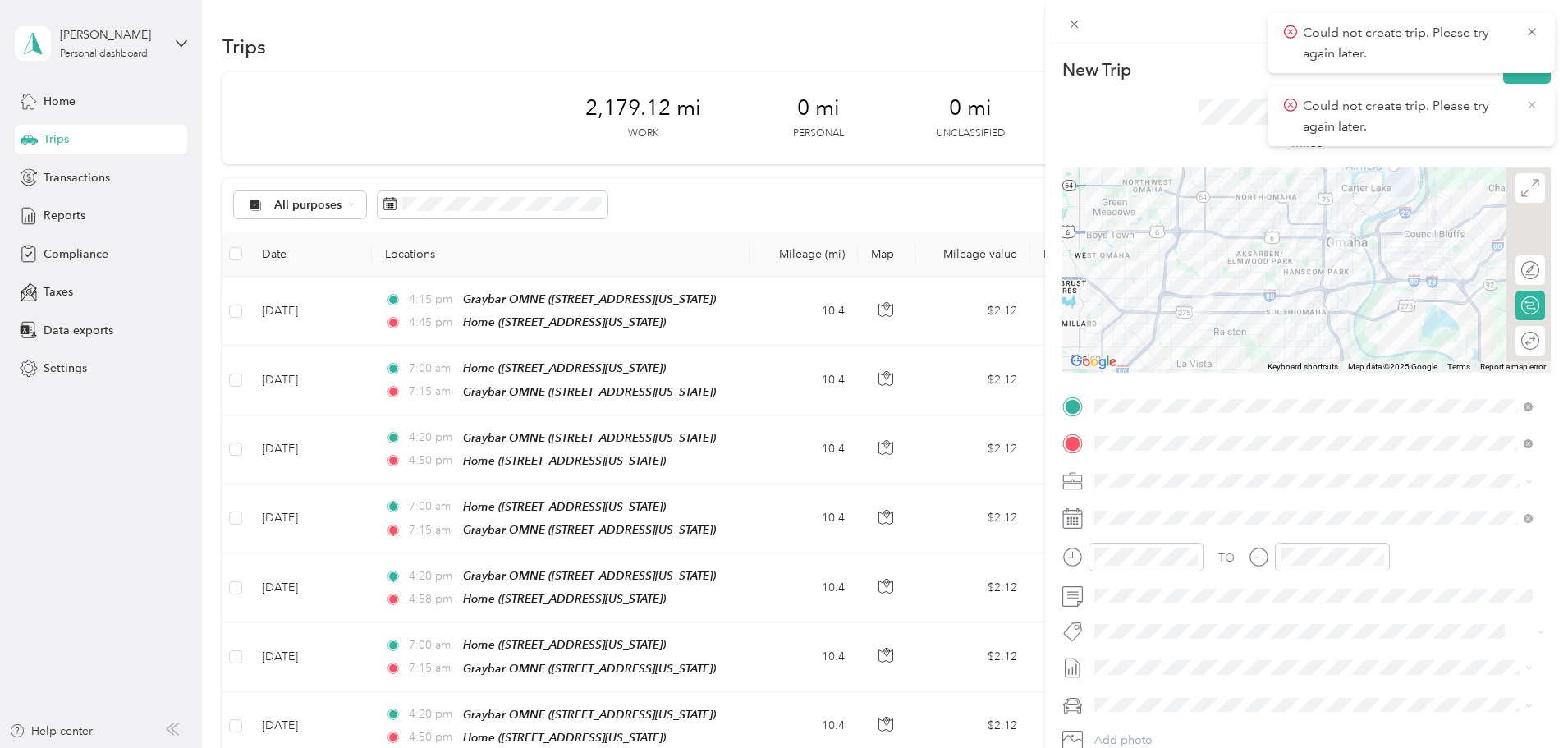
click at [1531, 108] on icon at bounding box center [1532, 105] width 13 height 15
click at [1526, 28] on icon at bounding box center [1532, 31] width 13 height 15
click at [1508, 69] on button "Save" at bounding box center [1527, 69] width 48 height 28
click at [59, 96] on div "New Trip Save This trip cannot be edited because it is either under review, app…" at bounding box center [784, 374] width 1568 height 748
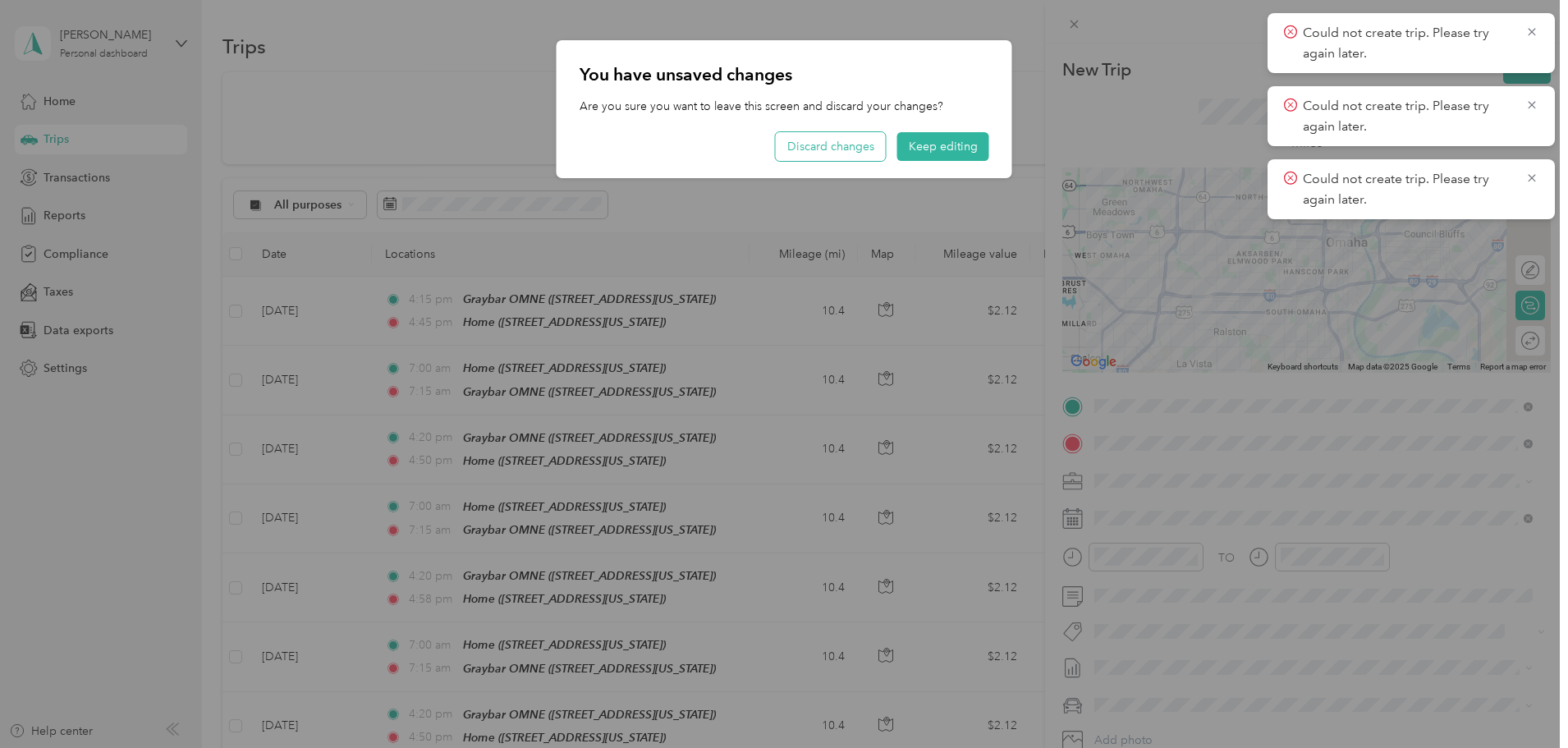
click at [791, 148] on button "Discard changes" at bounding box center [831, 146] width 110 height 28
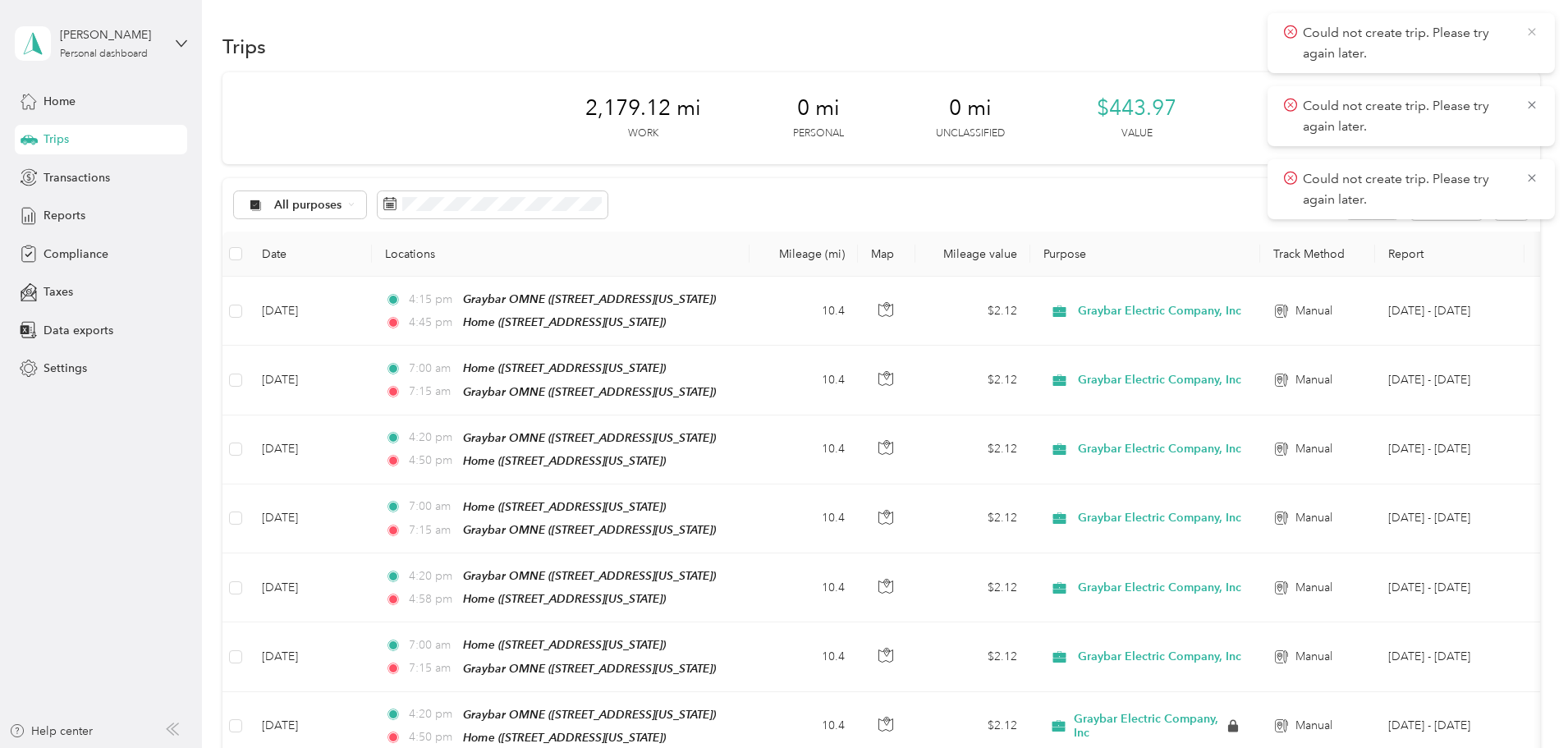
click at [1535, 29] on icon at bounding box center [1532, 32] width 8 height 8
click at [1534, 32] on icon at bounding box center [1532, 31] width 13 height 15
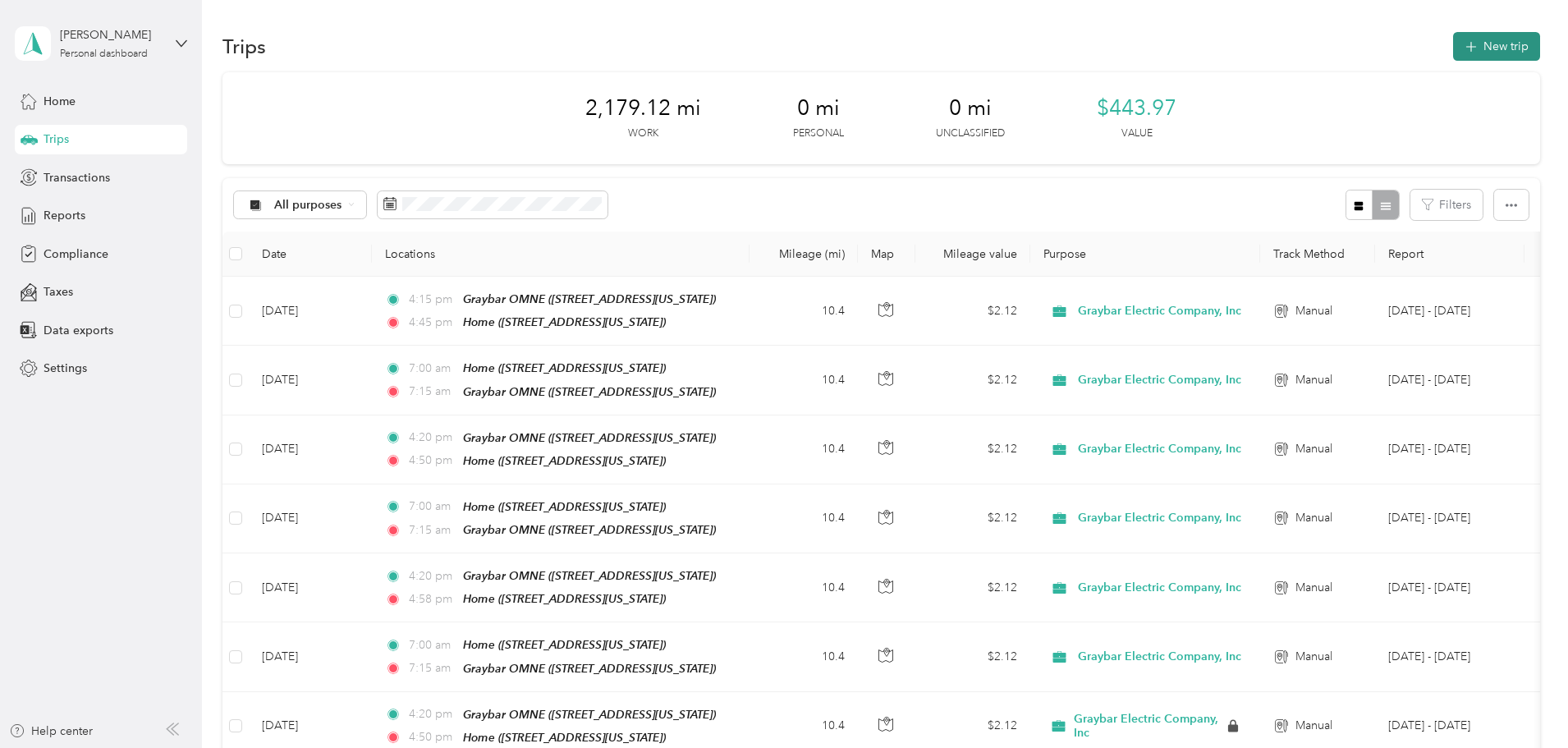
click at [1453, 41] on button "New trip" at bounding box center [1497, 46] width 87 height 28
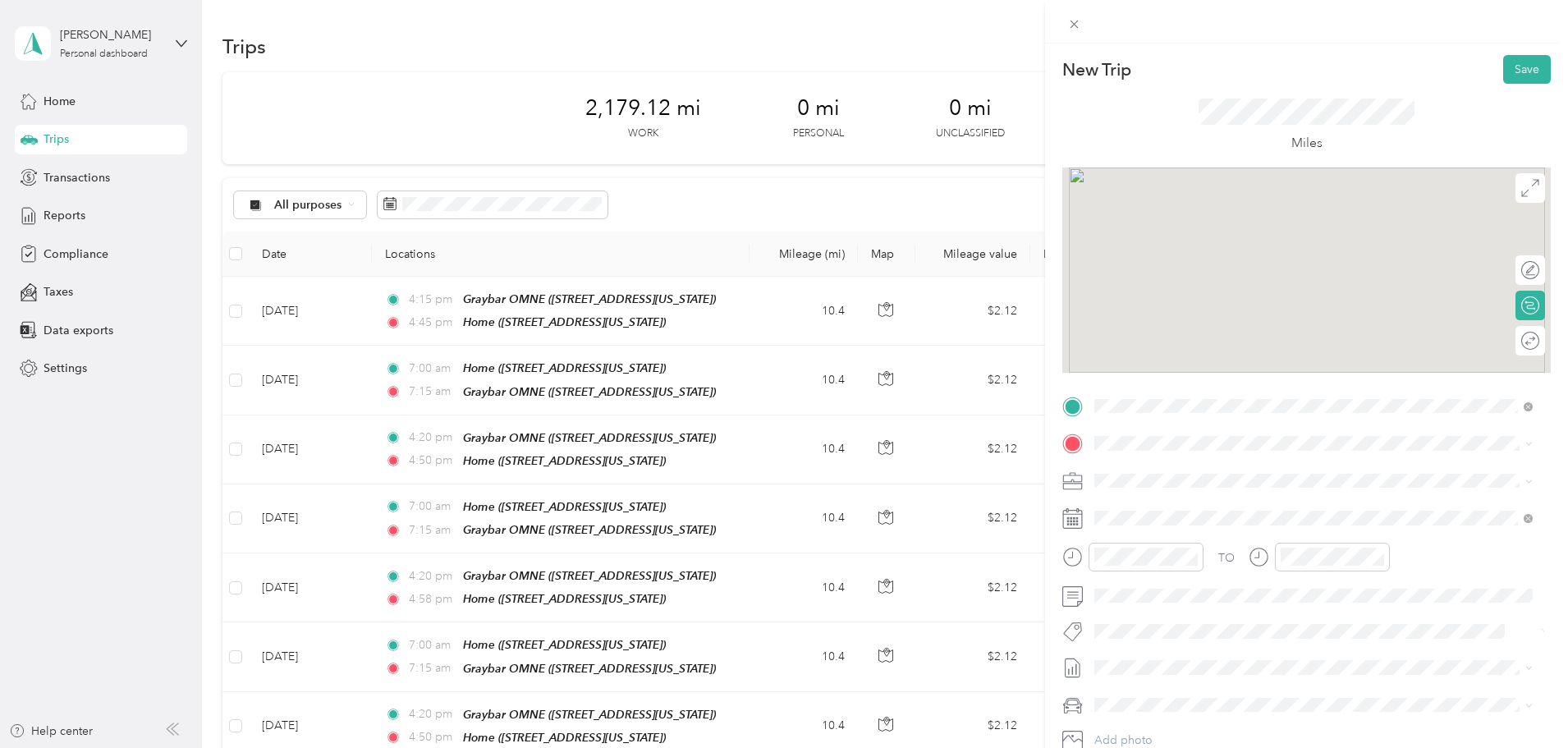
click at [1193, 488] on span "[STREET_ADDRESS][US_STATE]" at bounding box center [1208, 490] width 165 height 14
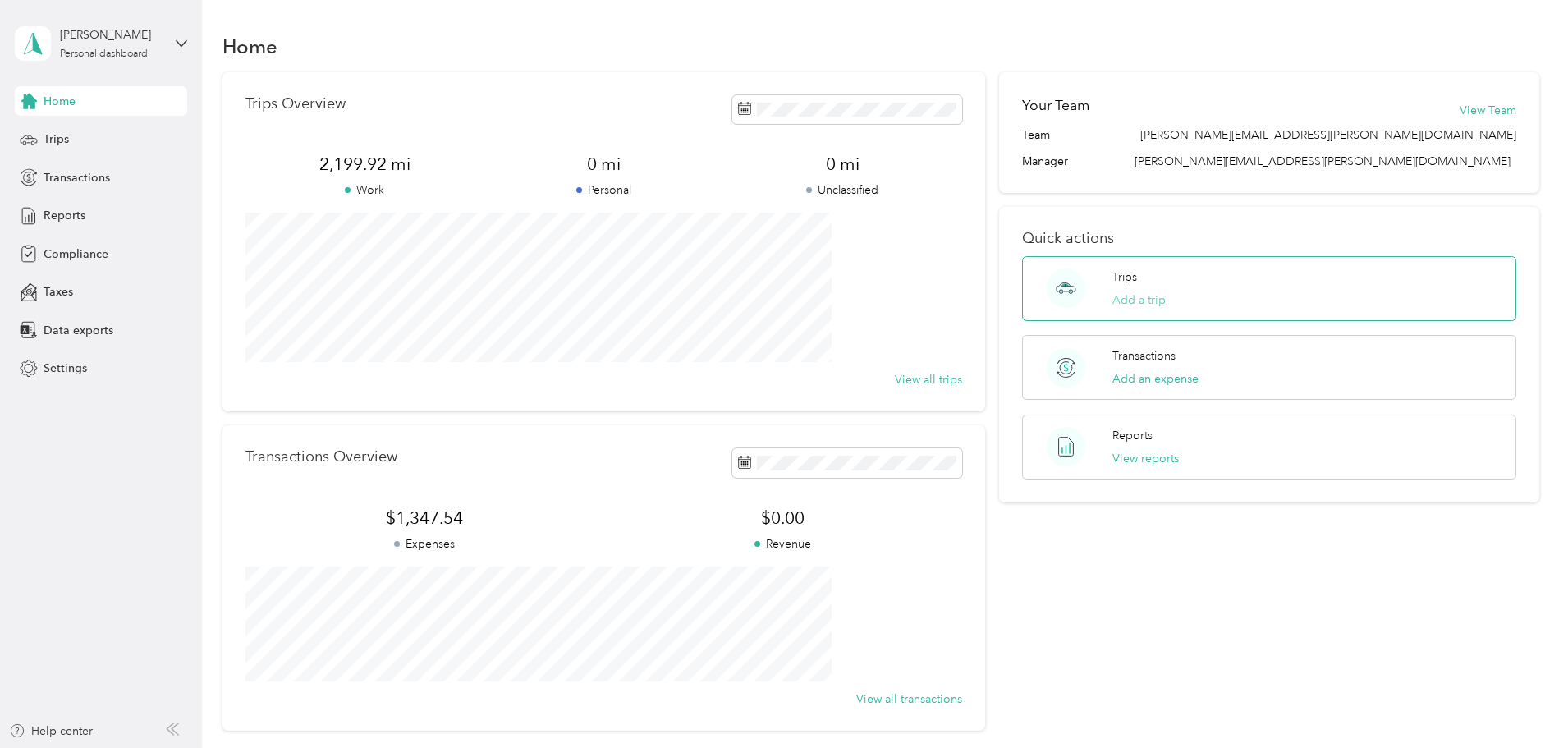
click at [1120, 301] on button "Add a trip" at bounding box center [1139, 301] width 53 height 18
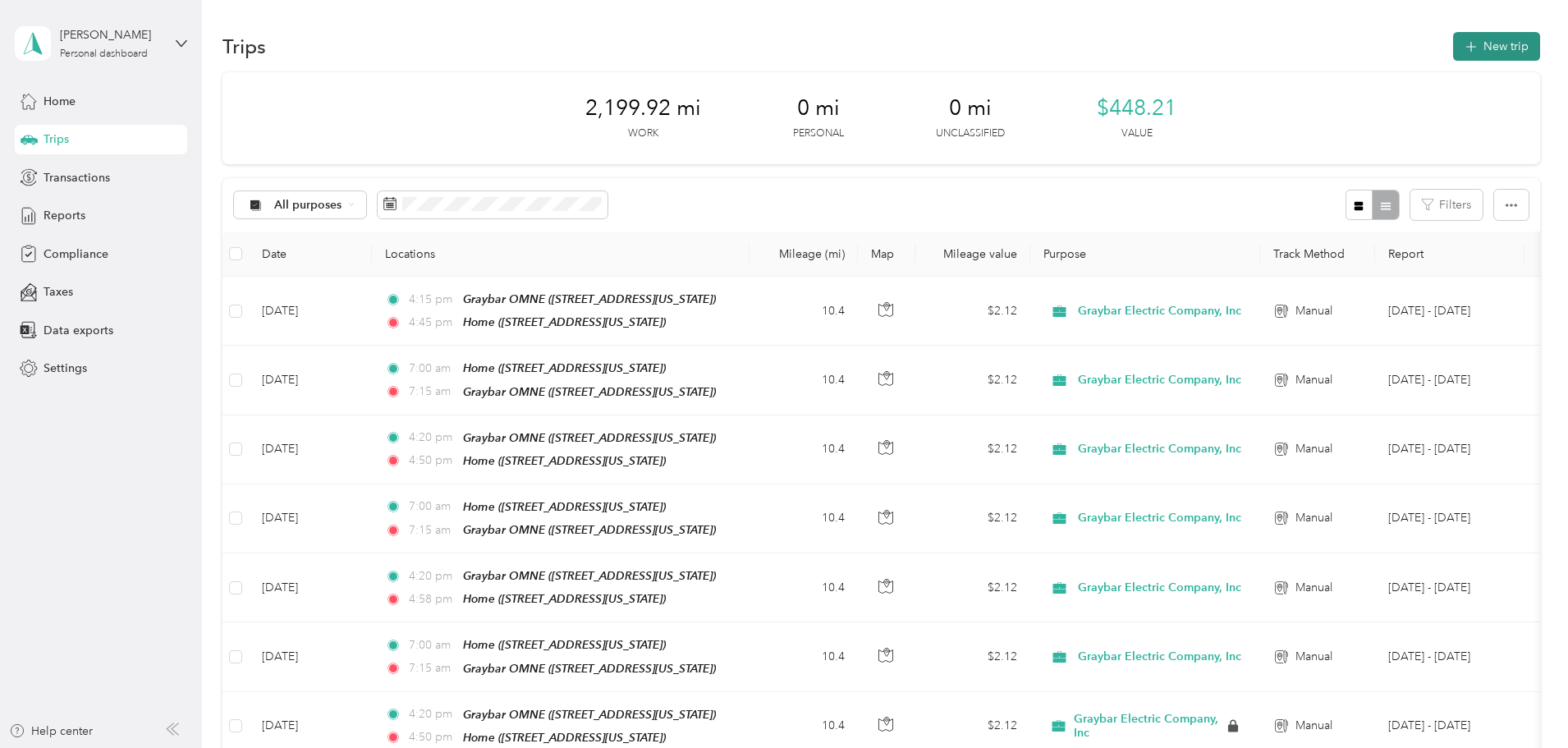
click at [1453, 42] on button "New trip" at bounding box center [1497, 46] width 87 height 28
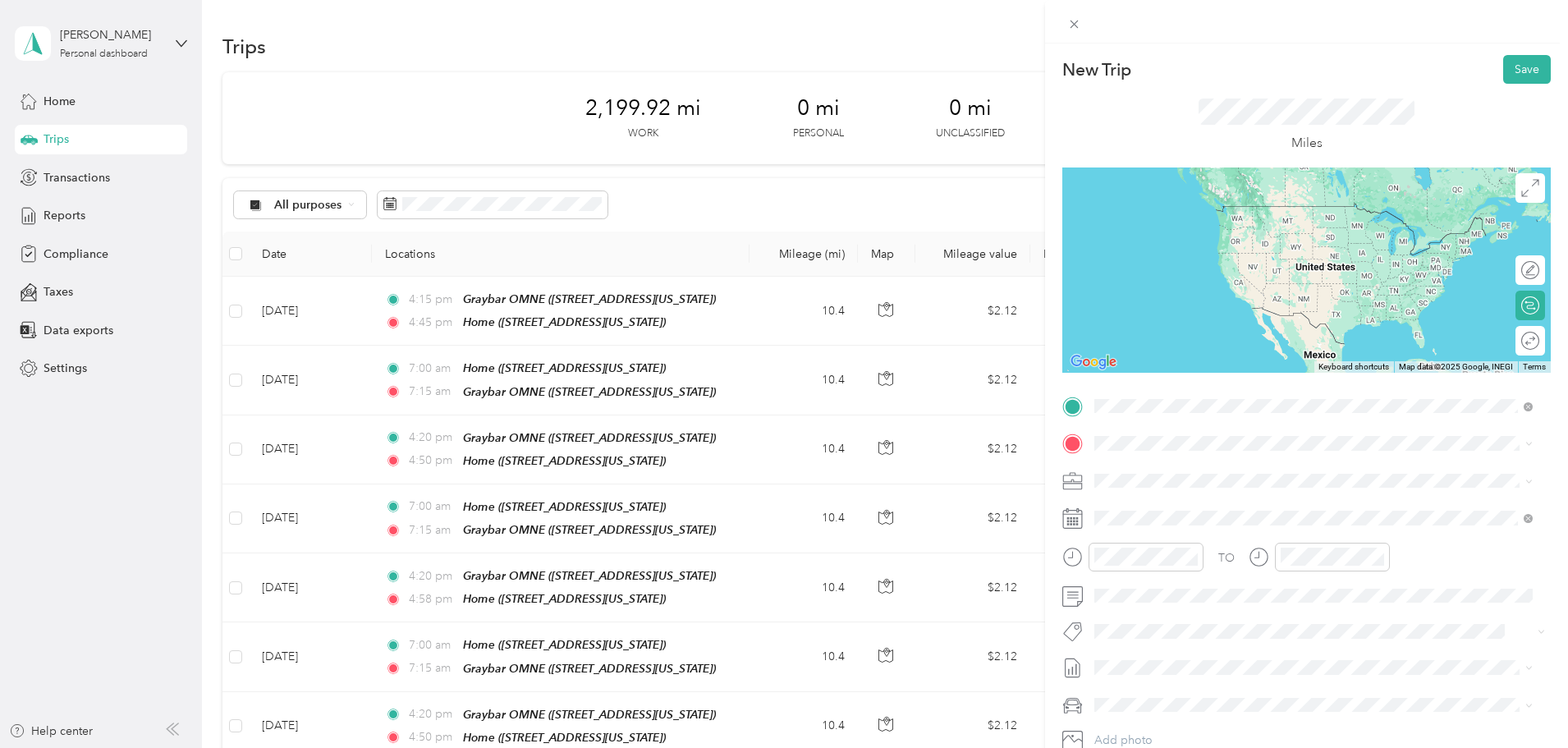
click at [1200, 488] on span "[STREET_ADDRESS][US_STATE]" at bounding box center [1208, 490] width 165 height 14
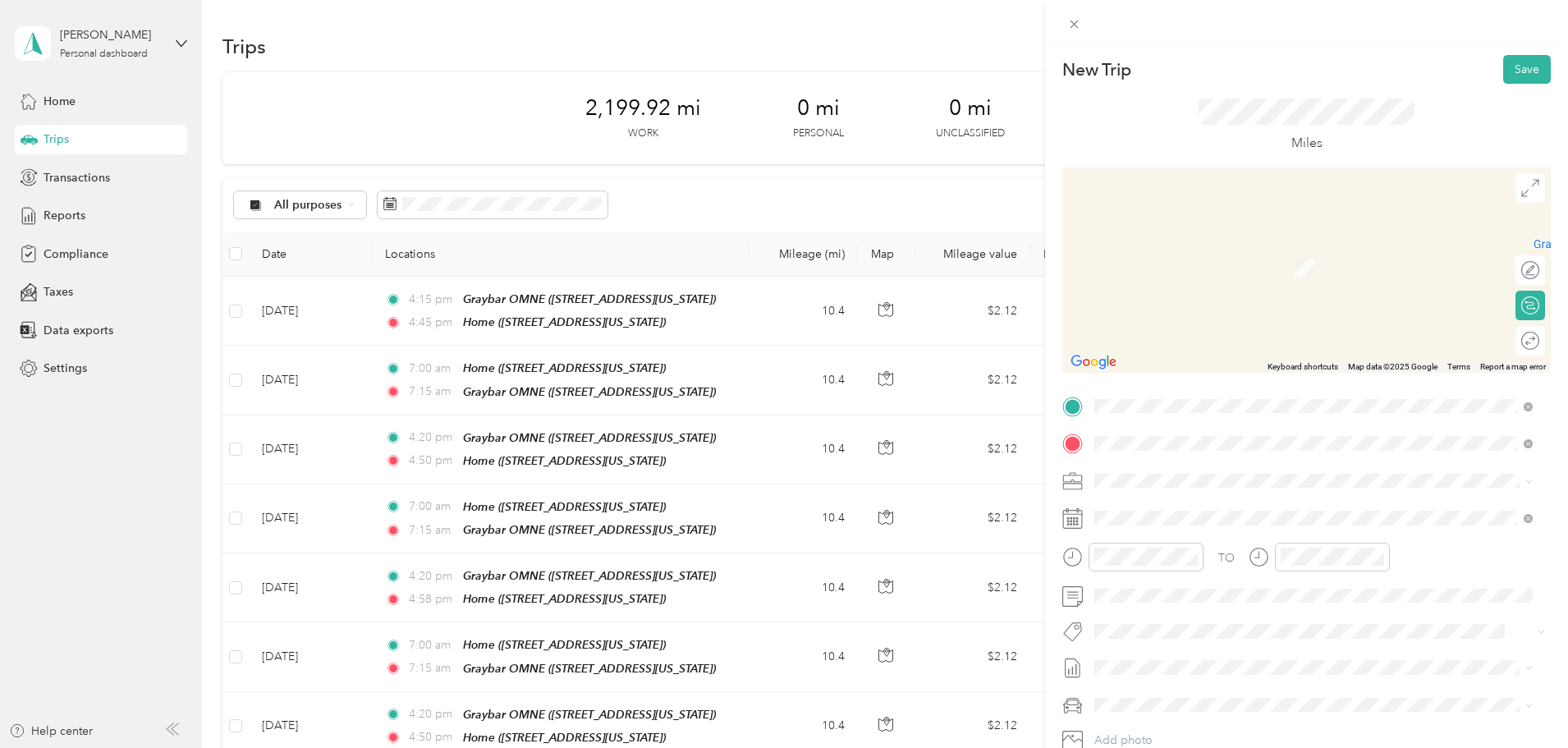
click at [1177, 503] on span "[STREET_ADDRESS][US_STATE]" at bounding box center [1208, 502] width 165 height 15
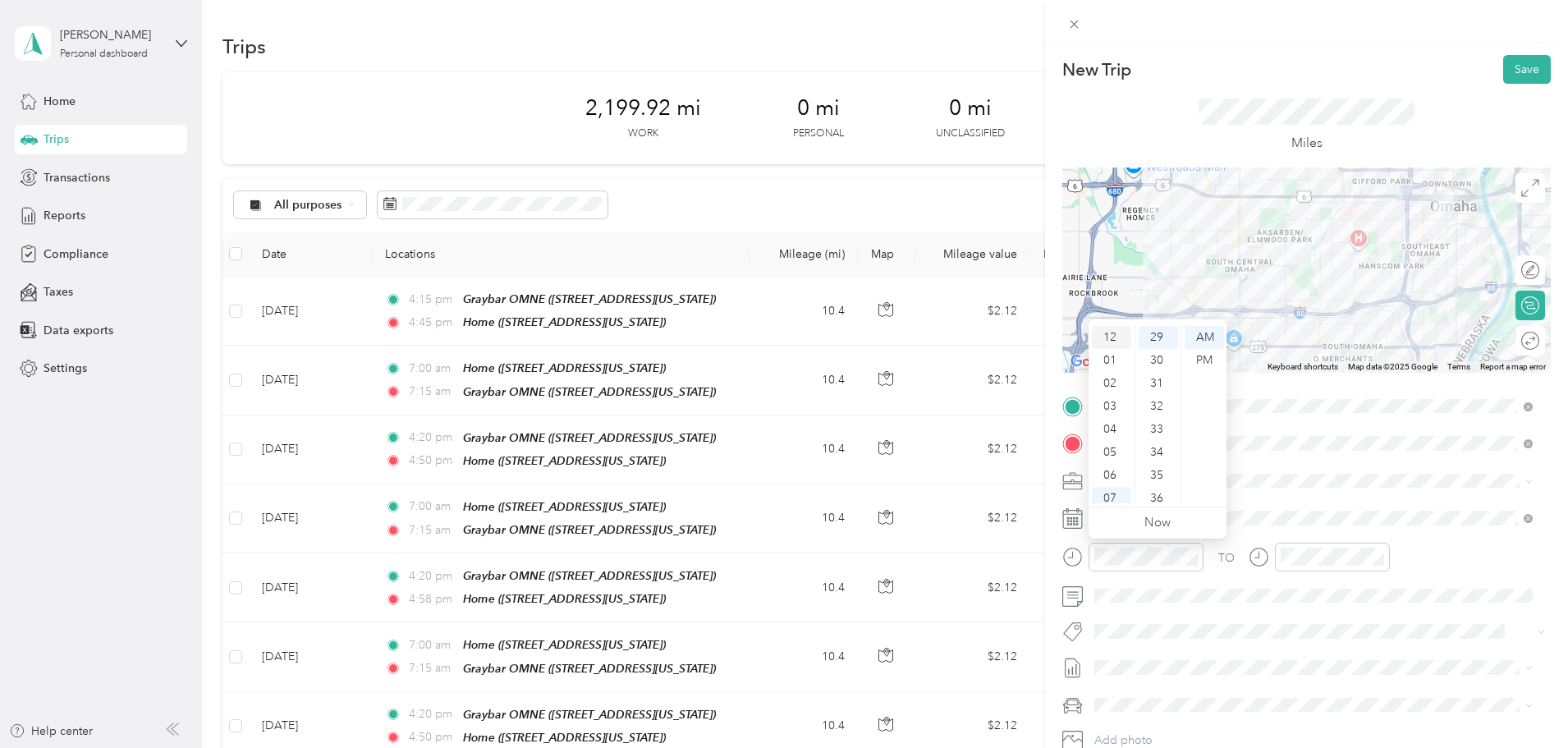
click at [1115, 333] on div "12" at bounding box center [1112, 337] width 39 height 23
click at [1124, 333] on div "12" at bounding box center [1112, 337] width 39 height 23
click at [1209, 358] on div "PM" at bounding box center [1205, 359] width 39 height 23
click at [1170, 361] on div "30" at bounding box center [1159, 359] width 39 height 23
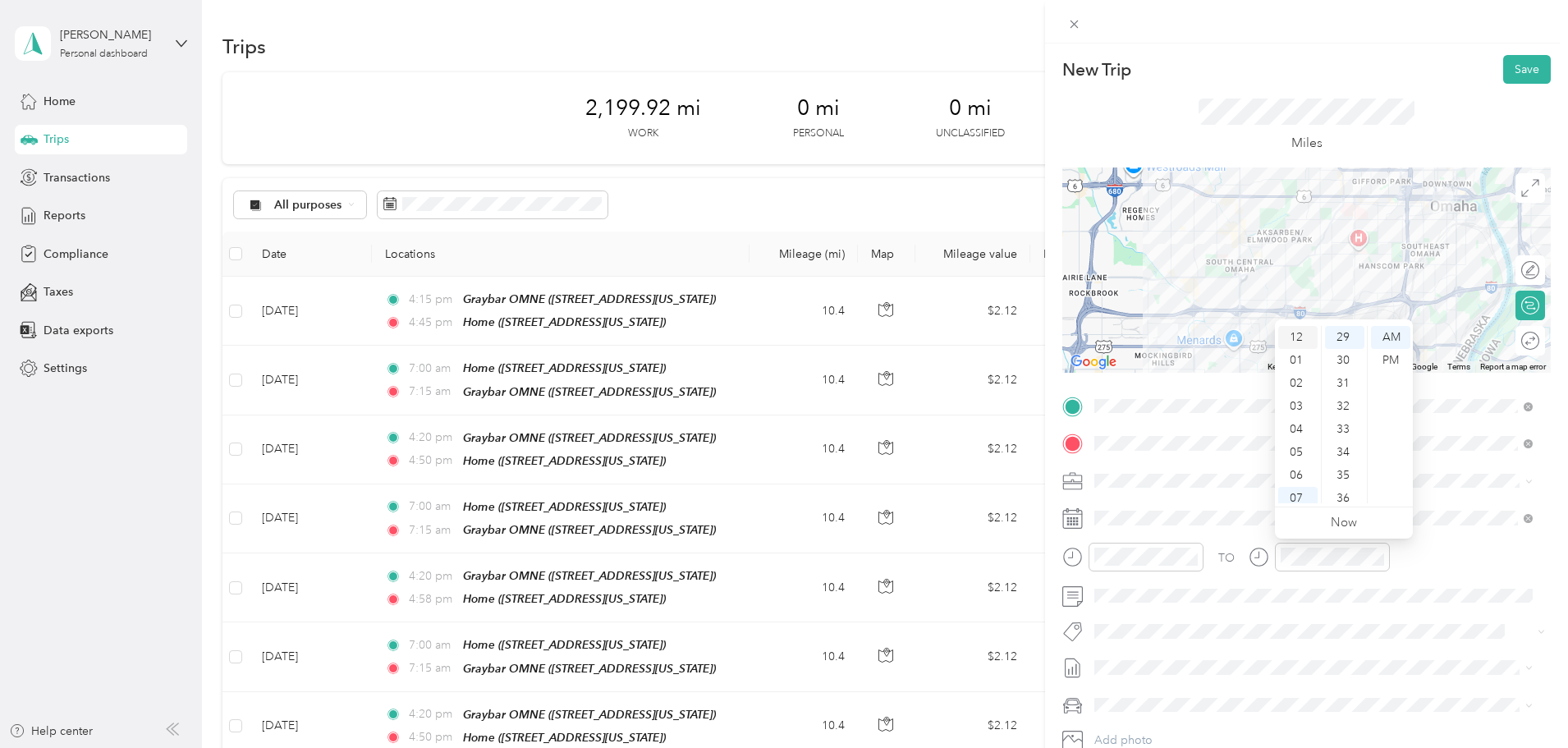
click at [1304, 326] on div "12" at bounding box center [1298, 337] width 39 height 23
click at [1403, 360] on div "PM" at bounding box center [1391, 359] width 39 height 23
click at [1341, 380] on div "45" at bounding box center [1345, 376] width 39 height 23
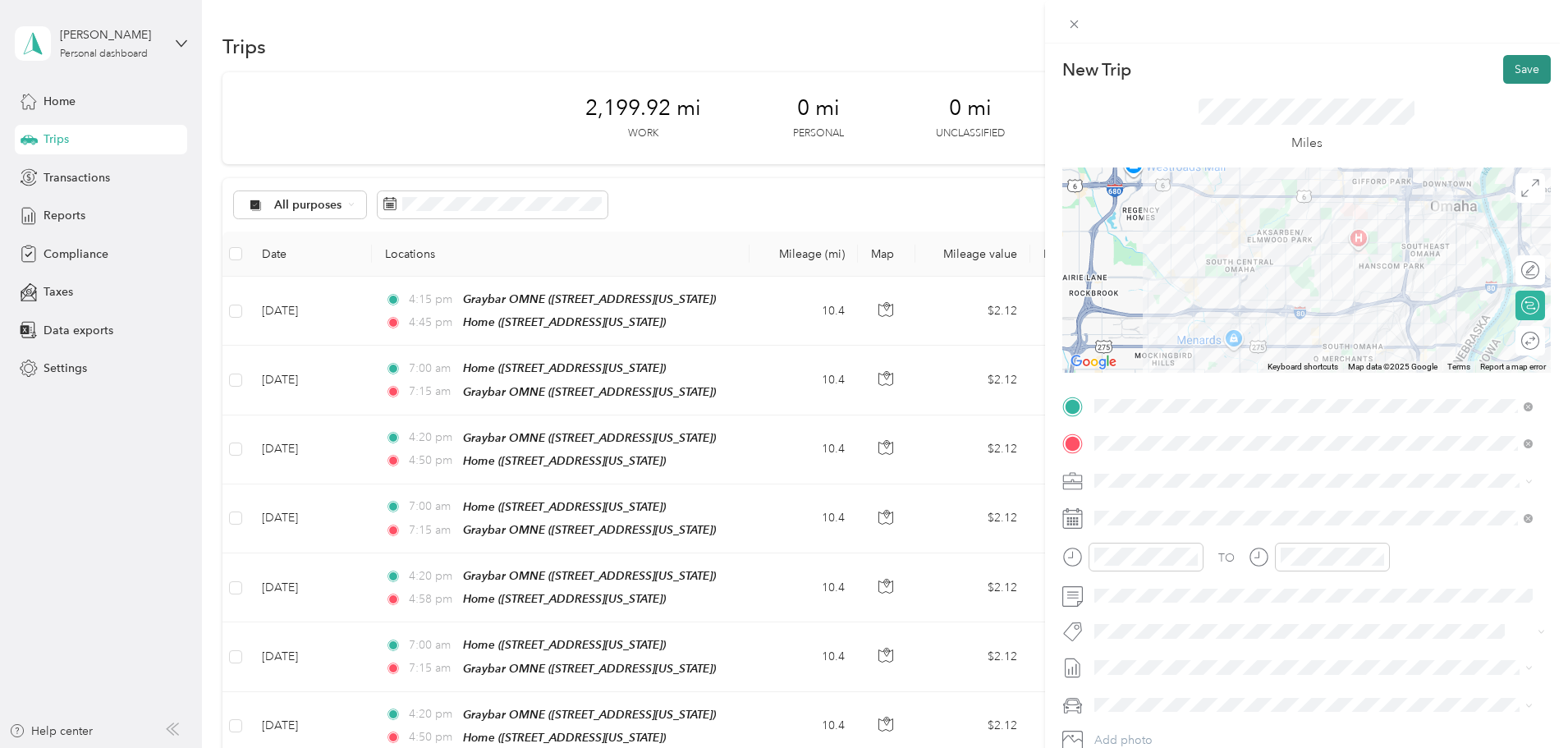
click at [1522, 64] on button "Save" at bounding box center [1527, 69] width 48 height 28
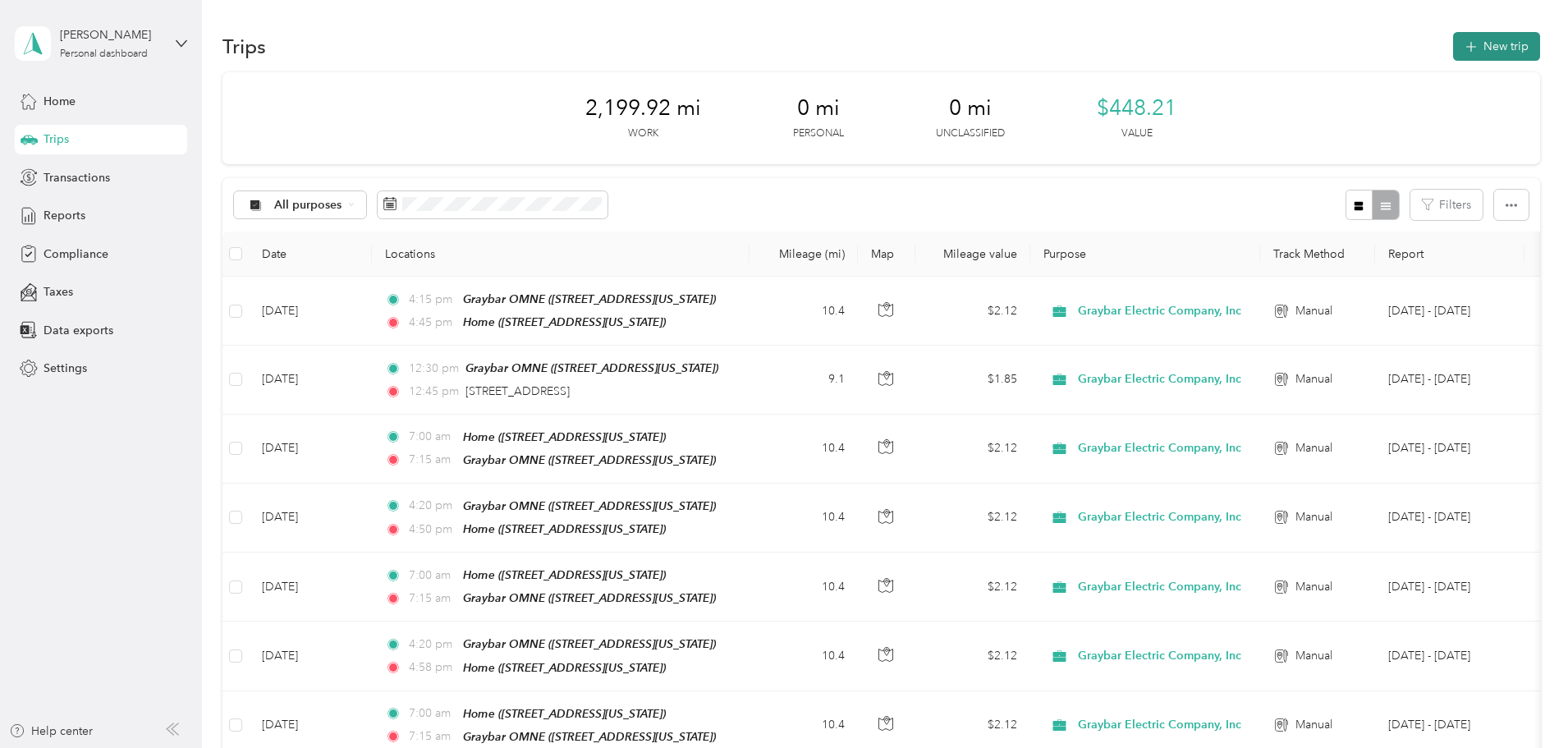
click at [1453, 43] on button "New trip" at bounding box center [1497, 46] width 87 height 28
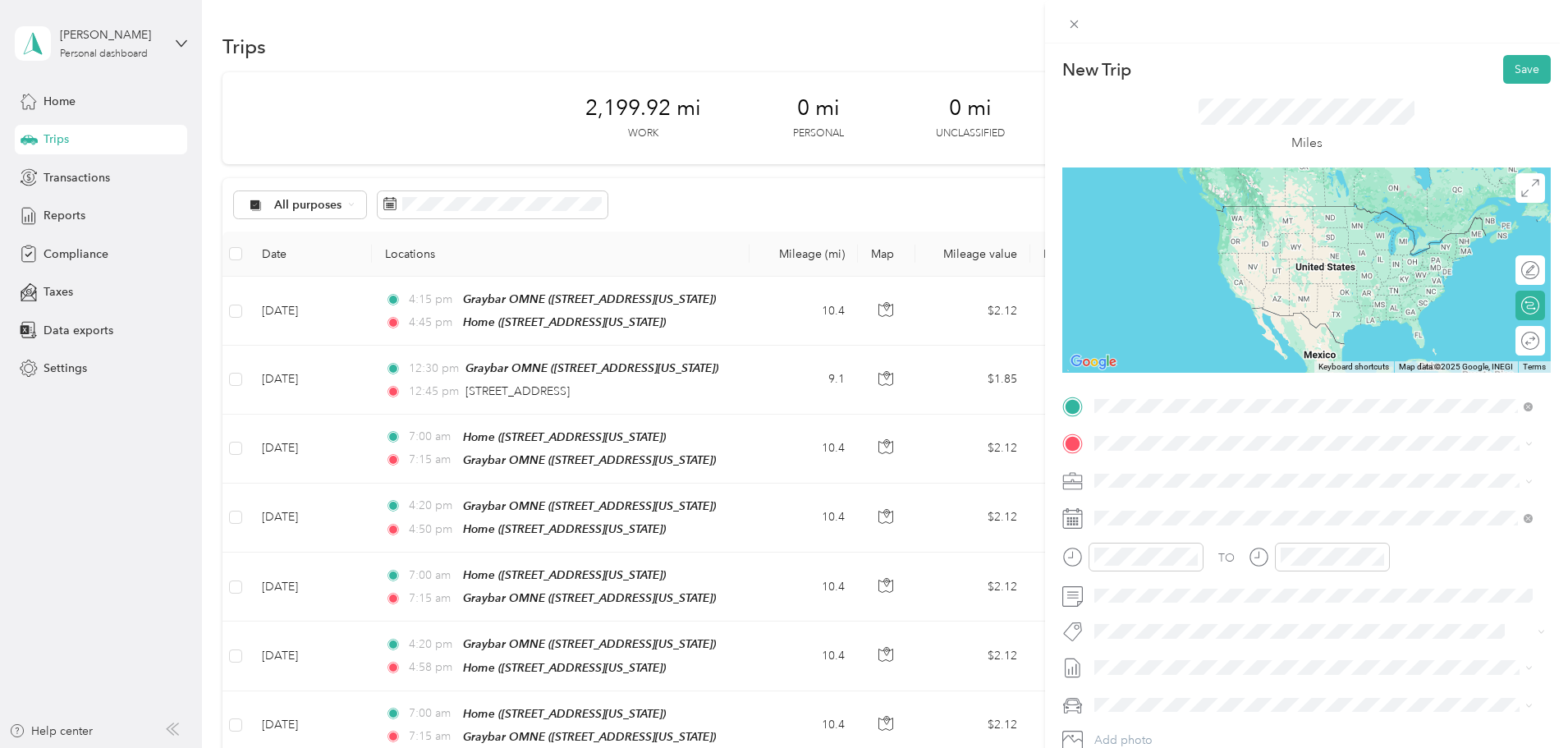
click at [1153, 469] on span "[STREET_ADDRESS][US_STATE]" at bounding box center [1208, 465] width 165 height 15
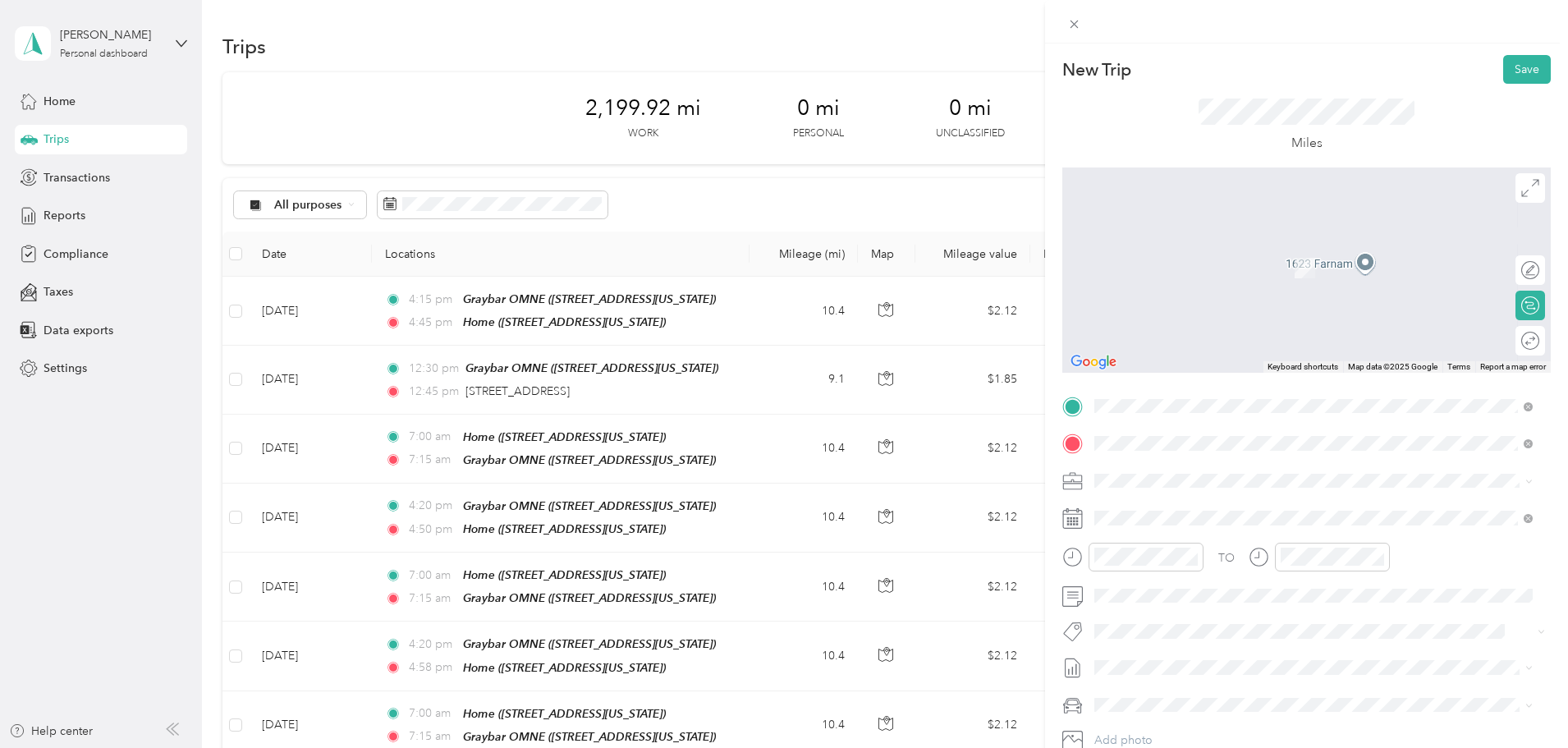
click at [1163, 520] on span "1006 North 20th Street, 68102, Omaha, Nebraska, United States" at bounding box center [1208, 527] width 165 height 14
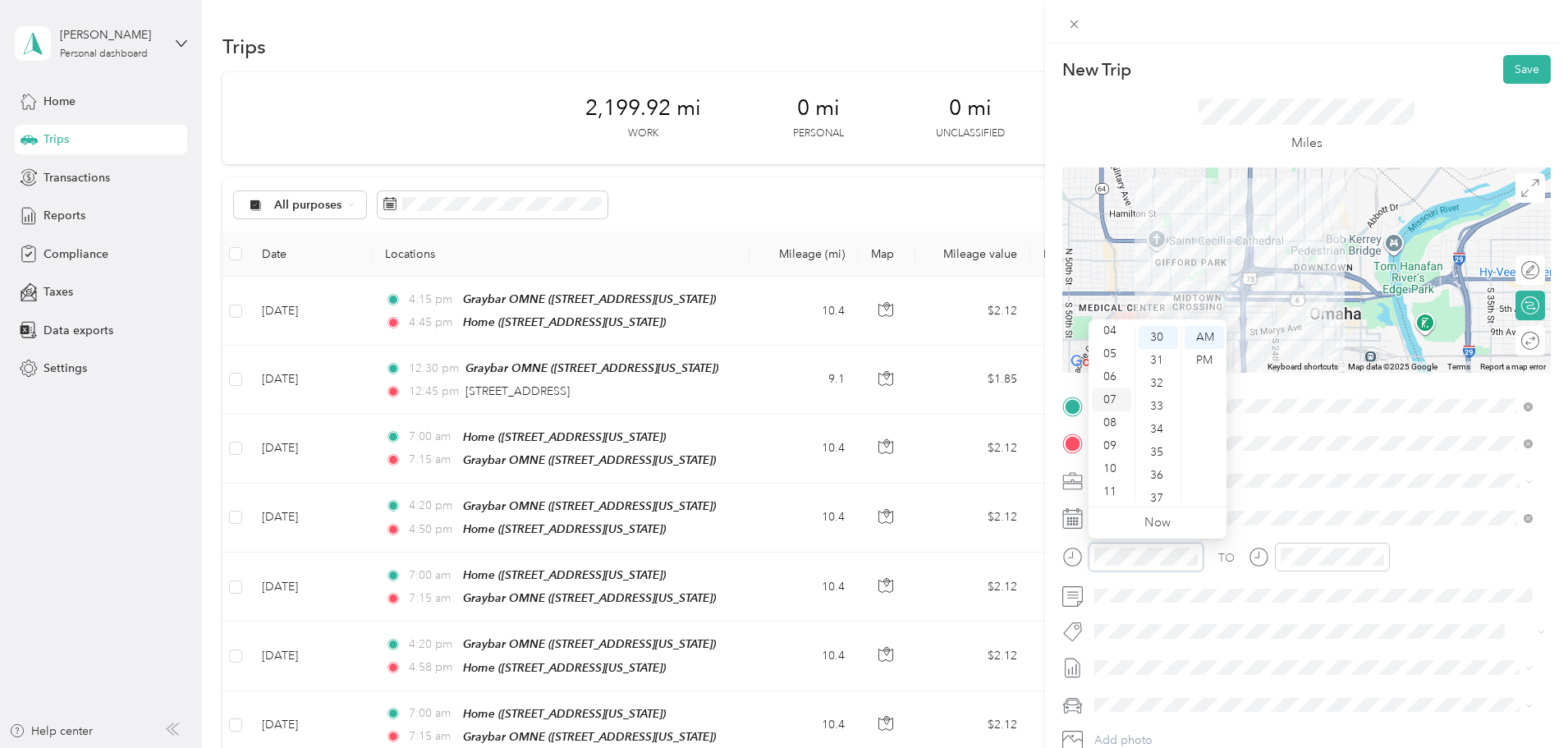
scroll to position [0, 0]
click at [1111, 354] on div "01" at bounding box center [1112, 359] width 39 height 23
click at [1197, 352] on div "PM" at bounding box center [1205, 359] width 39 height 23
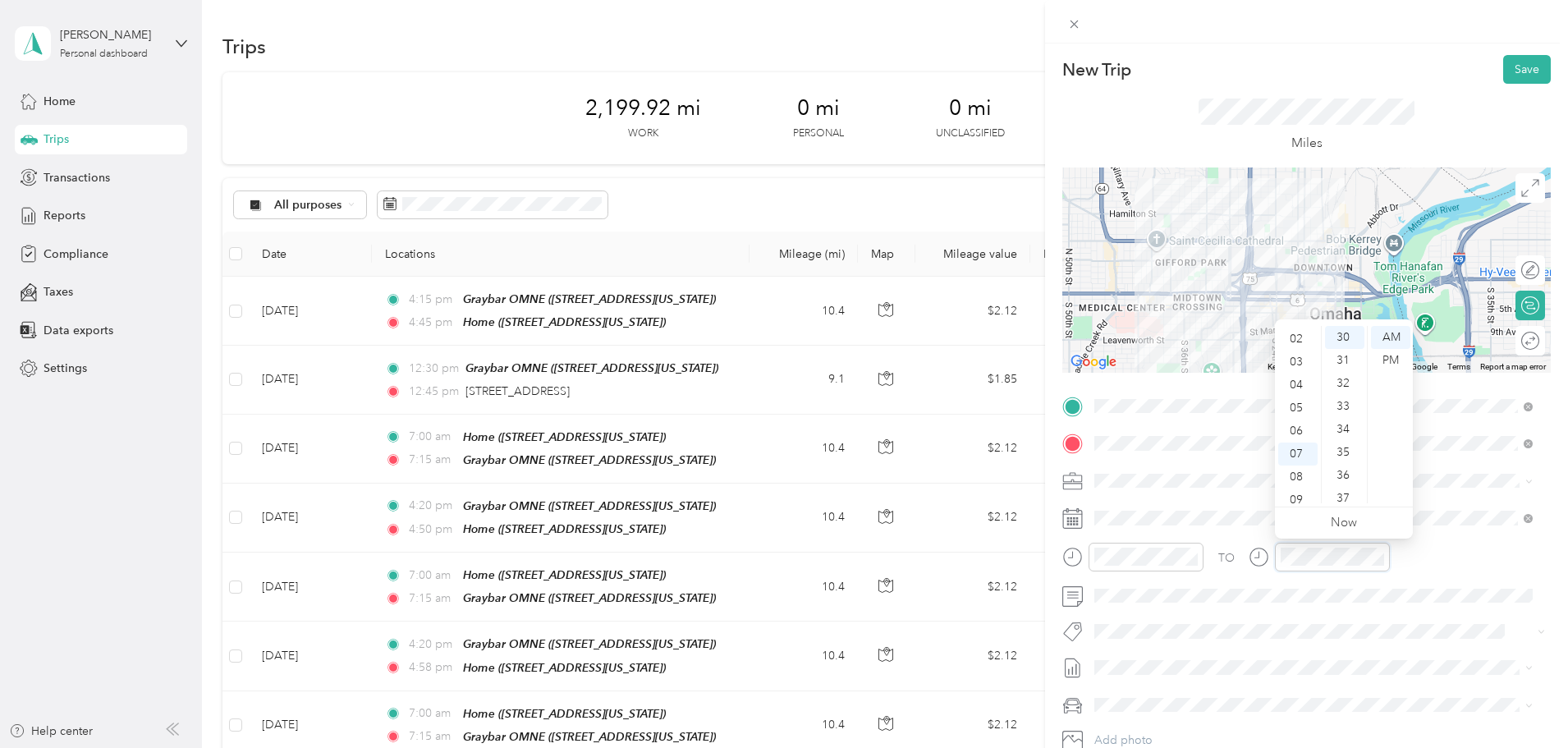
scroll to position [0, 0]
click at [1295, 358] on div "01" at bounding box center [1298, 359] width 39 height 23
click at [1395, 363] on div "PM" at bounding box center [1391, 359] width 39 height 23
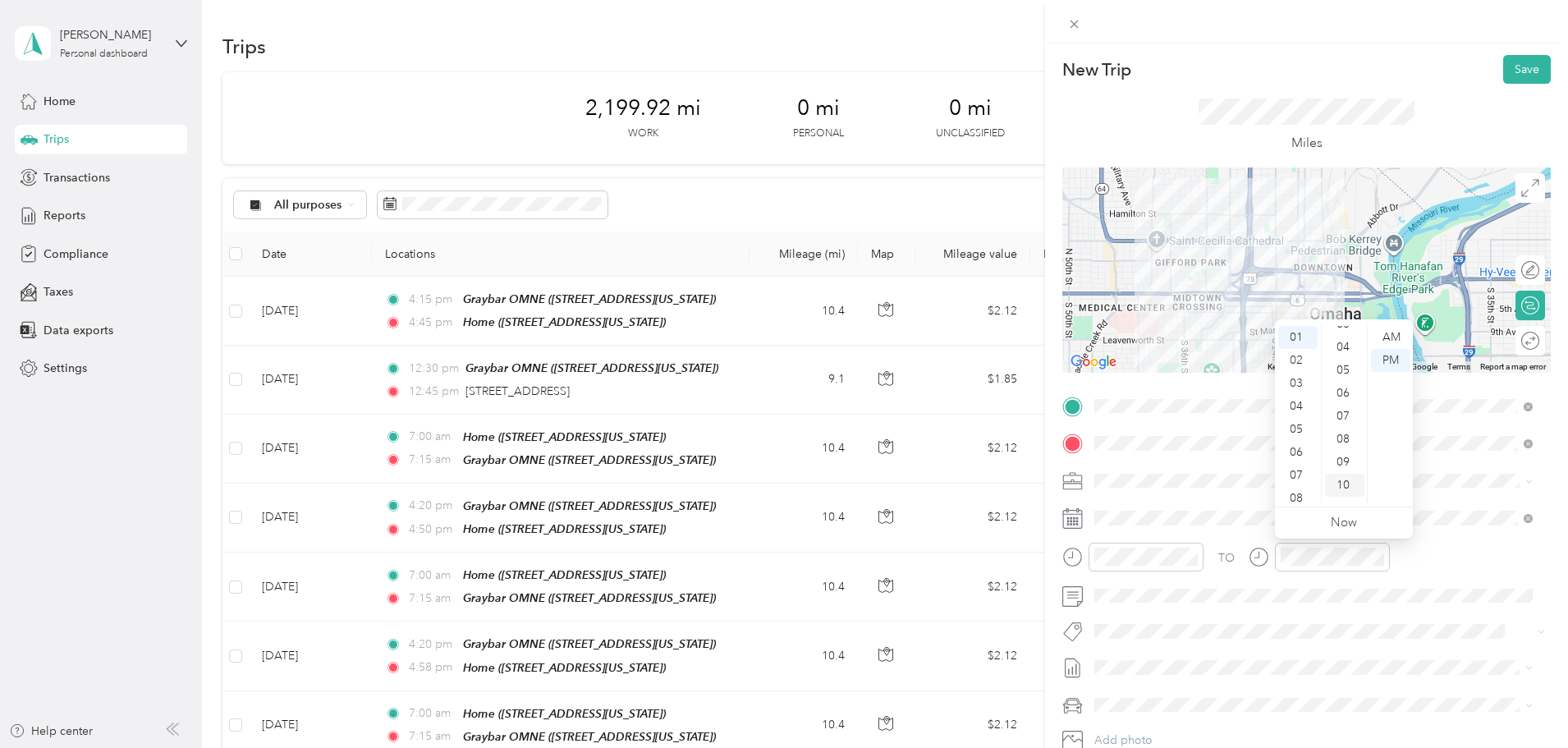
click at [1350, 484] on div "10" at bounding box center [1345, 485] width 39 height 23
click at [1507, 70] on button "Save" at bounding box center [1527, 69] width 48 height 28
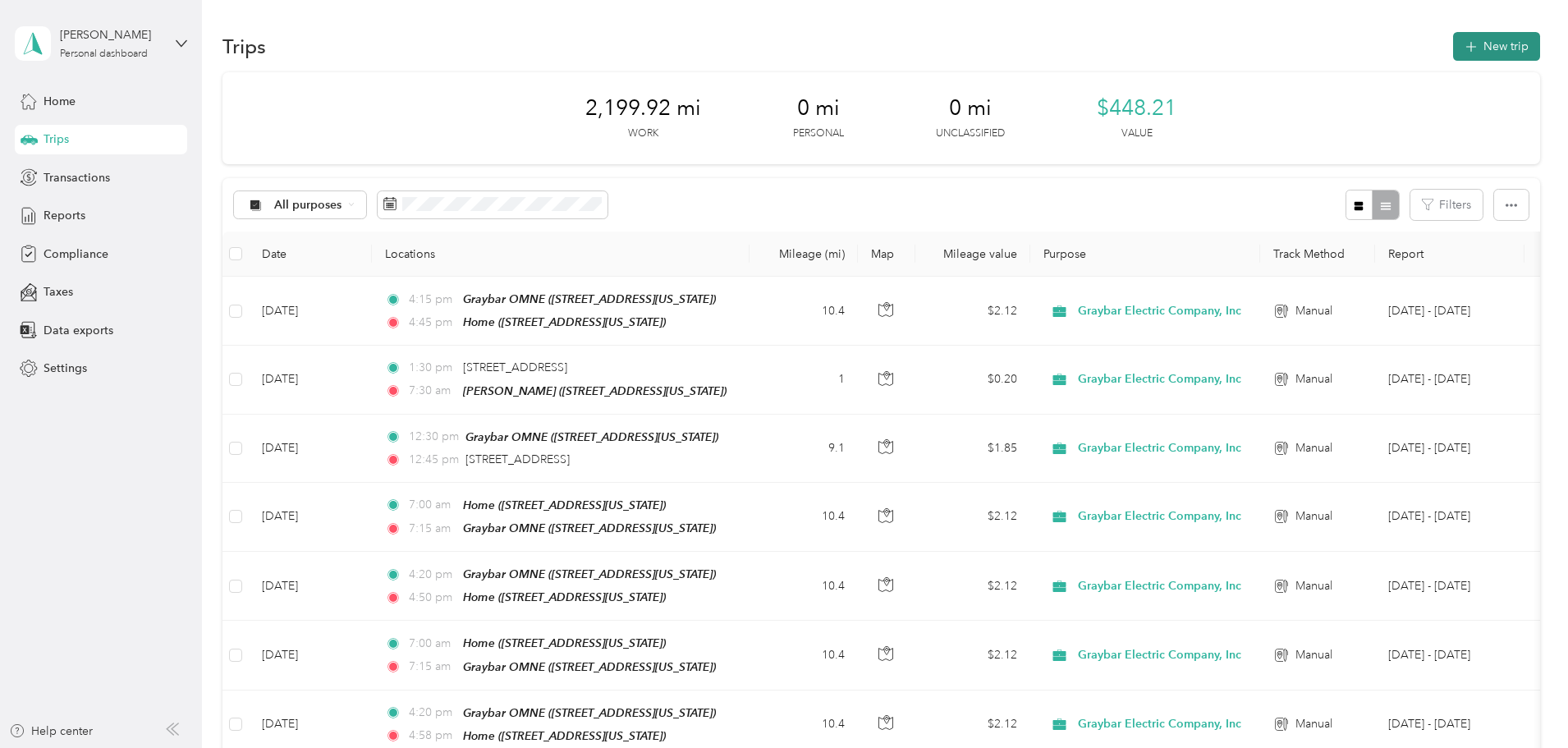
click at [1453, 40] on button "New trip" at bounding box center [1497, 46] width 87 height 28
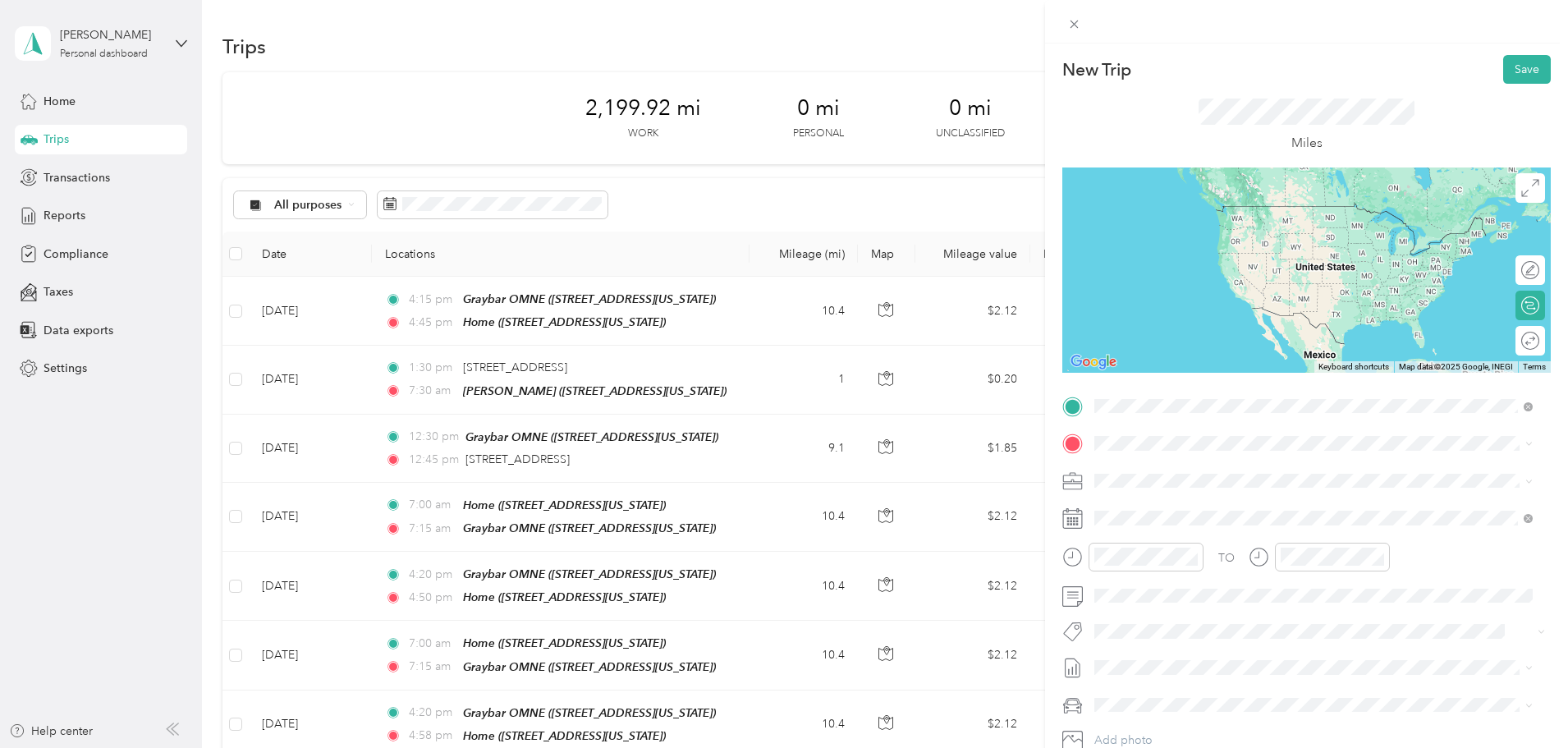
click at [1146, 488] on span "1006 North 20th Street, 68102, Omaha, Nebraska, United States" at bounding box center [1208, 490] width 165 height 14
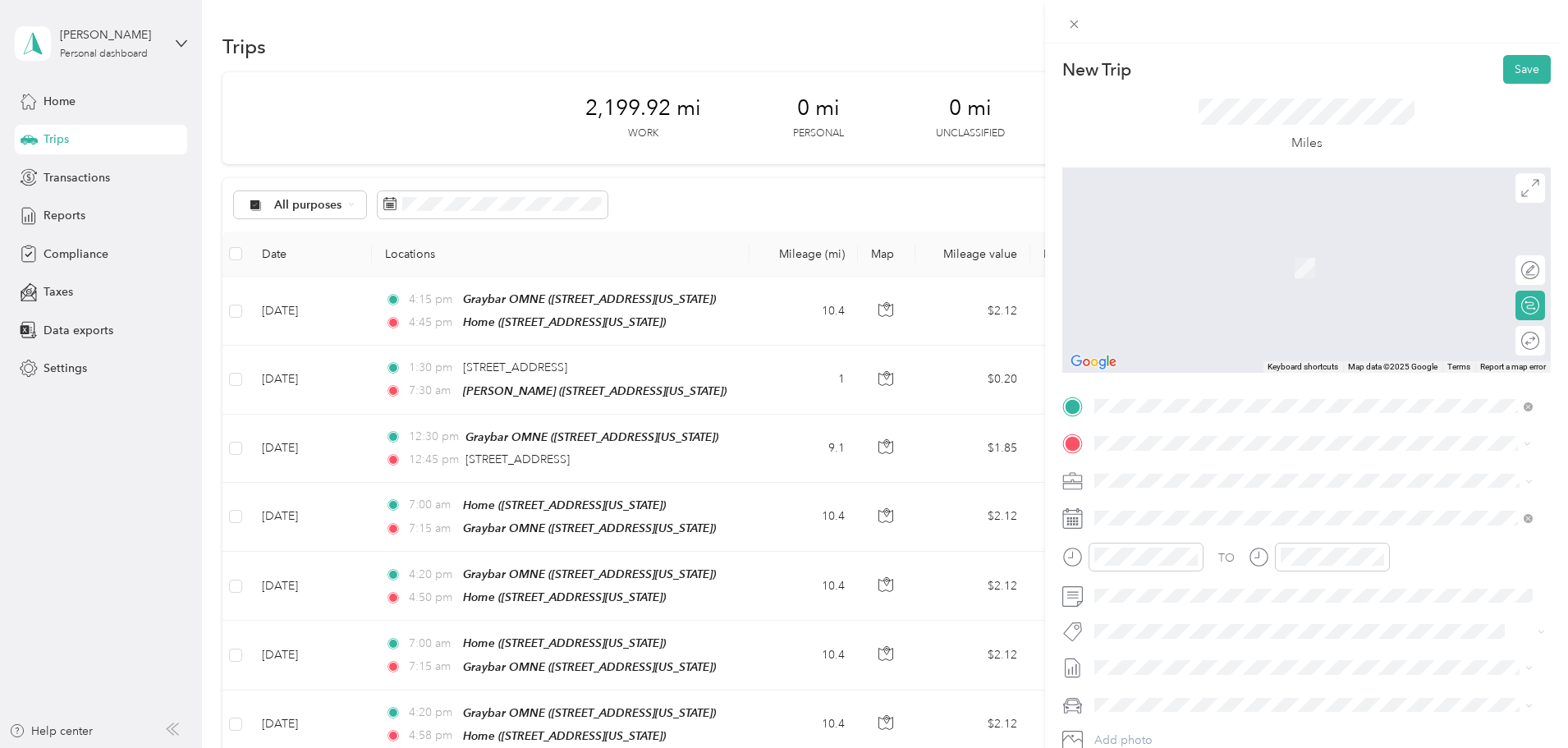
click at [1272, 513] on div "Graybar OMNE [STREET_ADDRESS][US_STATE]" at bounding box center [1208, 517] width 165 height 34
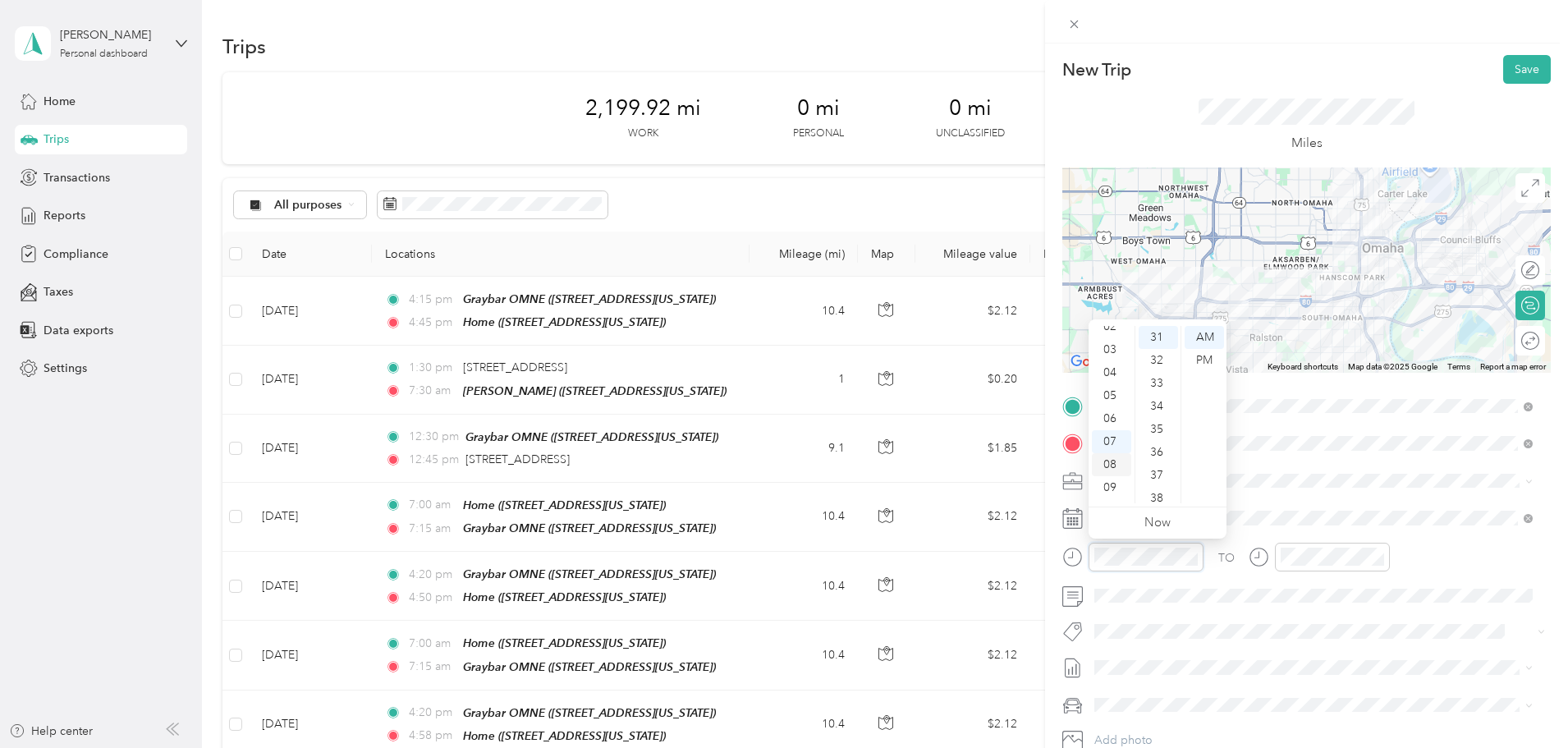
scroll to position [17, 0]
click at [1111, 359] on div "02" at bounding box center [1112, 366] width 39 height 23
click at [1205, 362] on div "PM" at bounding box center [1205, 359] width 39 height 23
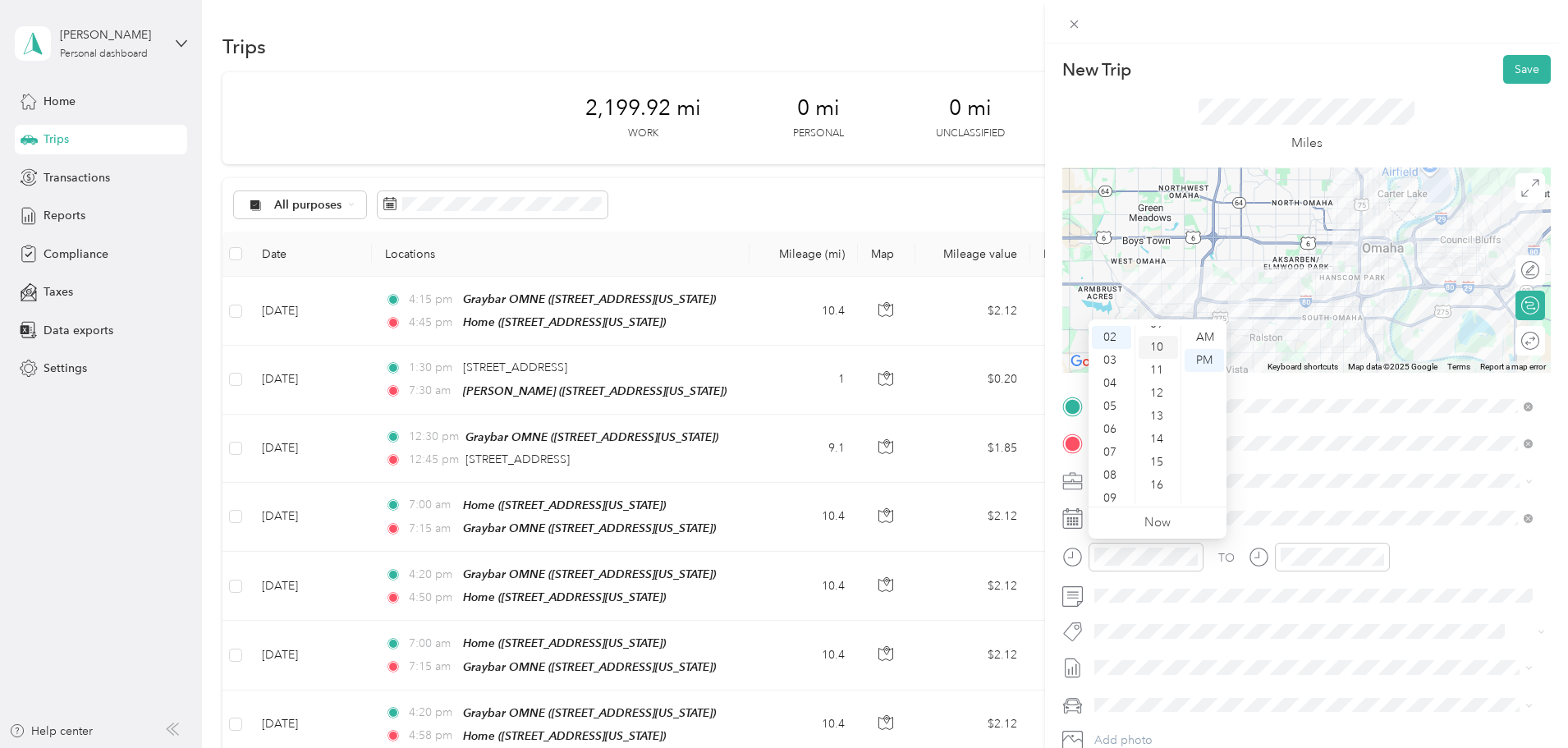
click at [1162, 343] on div "10" at bounding box center [1159, 347] width 39 height 23
click at [1295, 381] on div "02" at bounding box center [1298, 383] width 39 height 23
drag, startPoint x: 1391, startPoint y: 359, endPoint x: 1395, endPoint y: 345, distance: 14.6
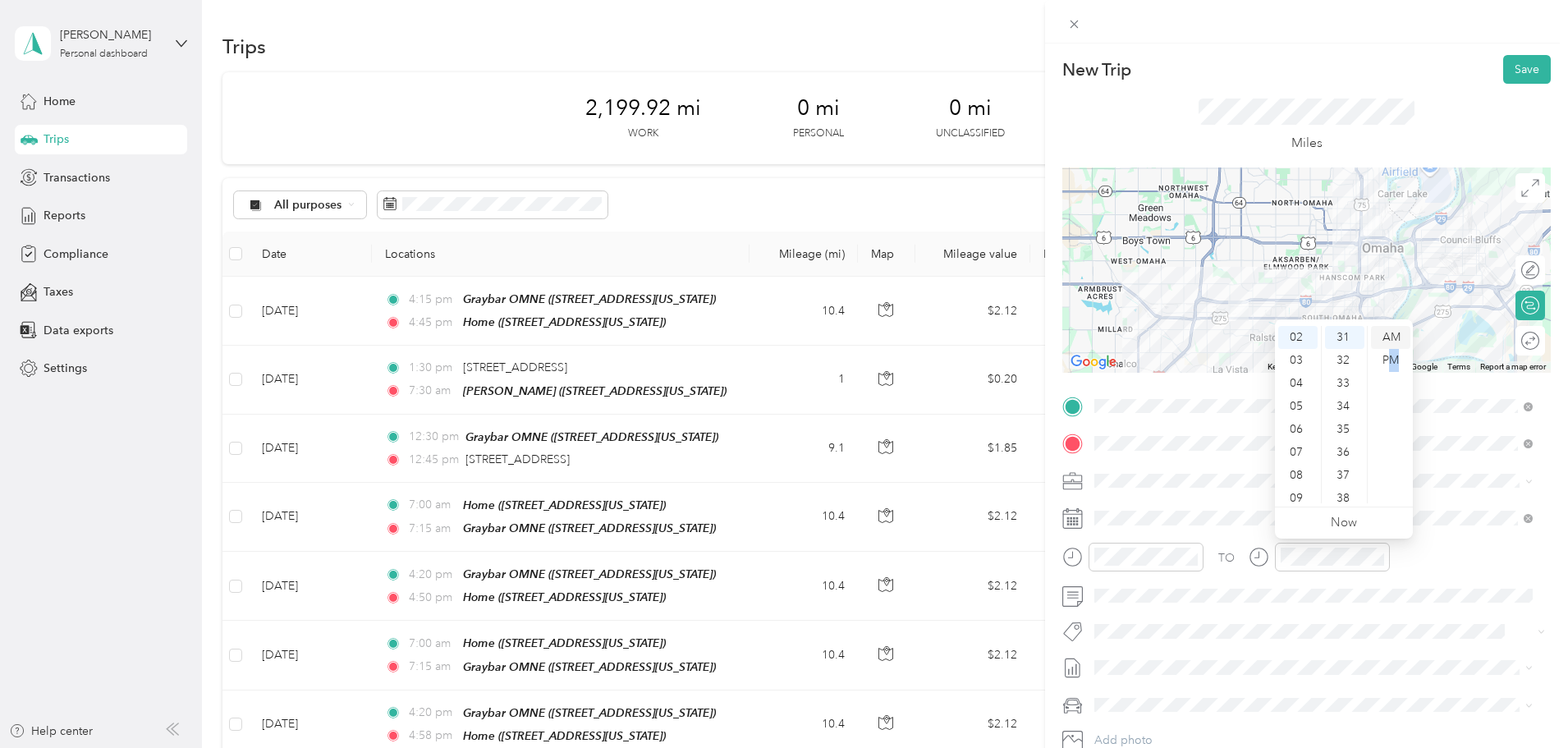
click at [1396, 349] on div "PM" at bounding box center [1391, 359] width 39 height 23
click at [1380, 357] on div "PM" at bounding box center [1391, 359] width 39 height 23
click at [1350, 441] on div "25" at bounding box center [1345, 445] width 39 height 23
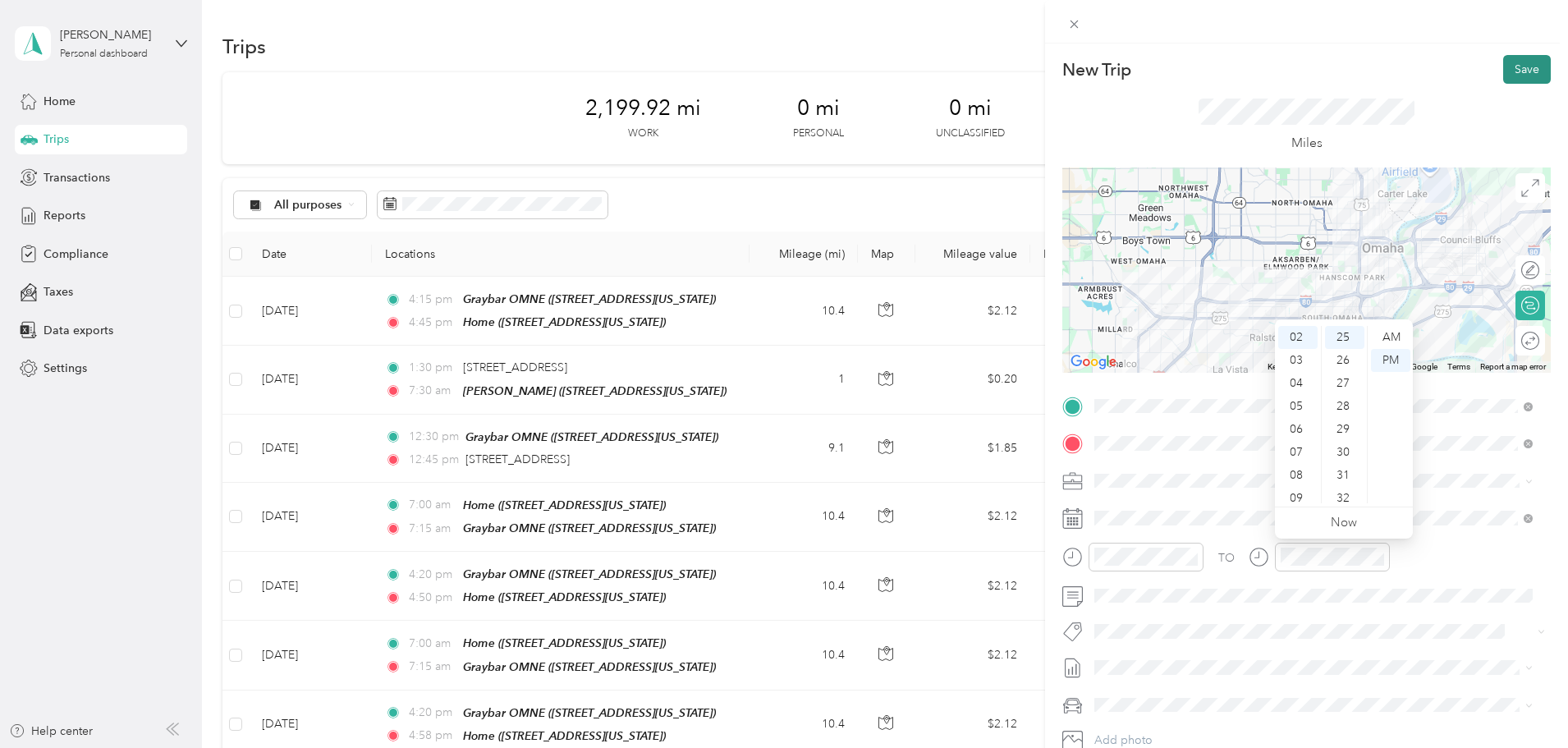
click at [1509, 70] on button "Save" at bounding box center [1527, 69] width 48 height 28
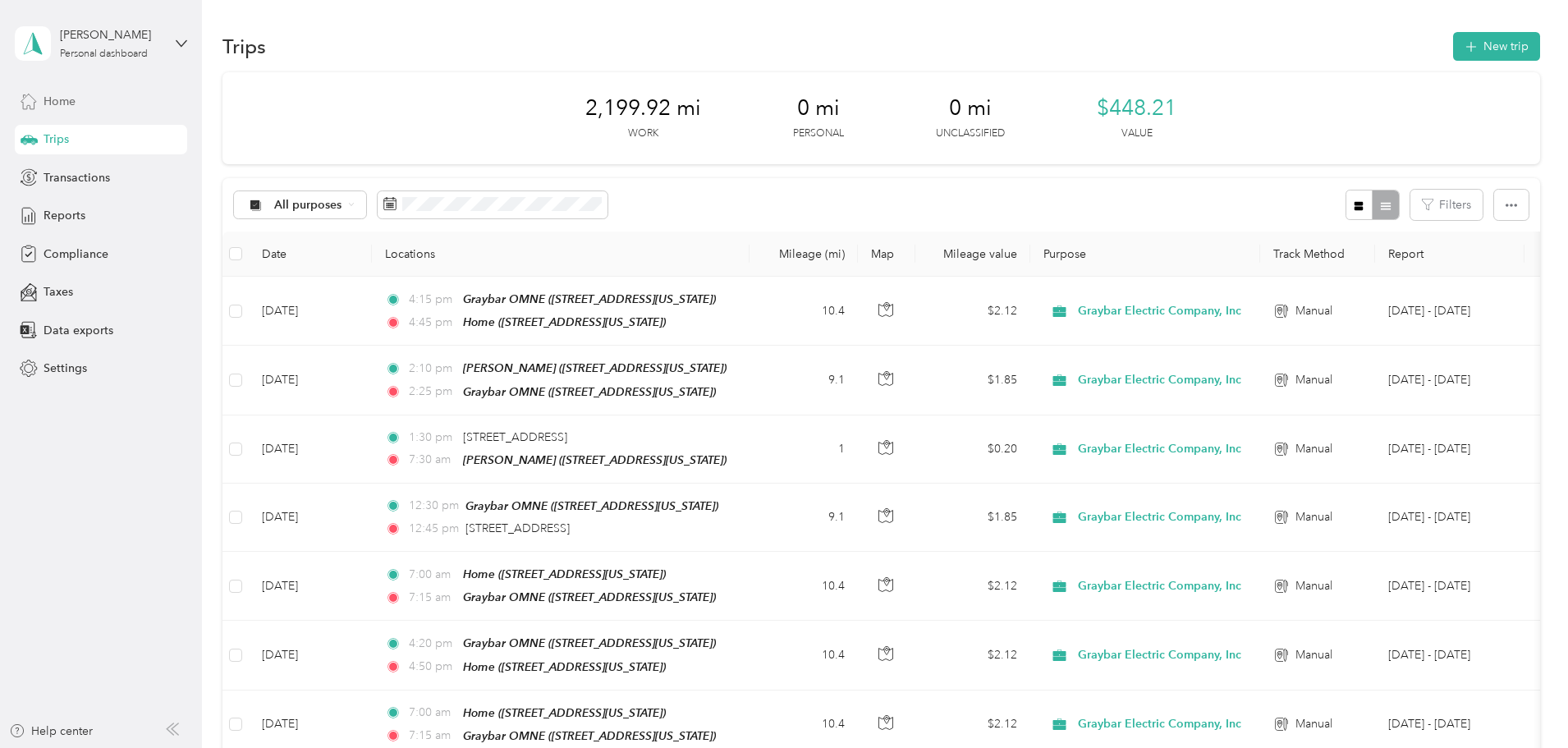
click at [53, 99] on span "Home" at bounding box center [59, 102] width 32 height 18
